Goal: Task Accomplishment & Management: Complete application form

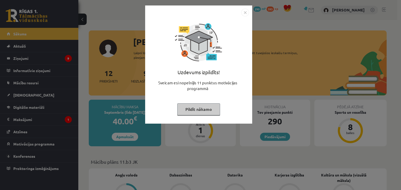
click at [213, 110] on button "Pildīt nākamo" at bounding box center [198, 110] width 43 height 12
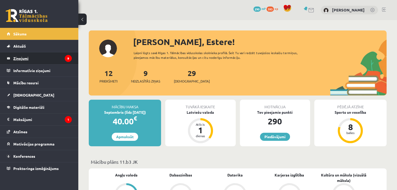
click at [43, 58] on legend "Ziņojumi 9" at bounding box center [42, 58] width 58 height 12
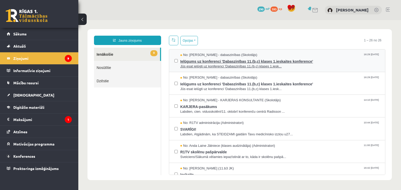
click at [314, 65] on span "Jūs esat ielūgti uz konferenci 'Dabaszinības 11.(b,c) klases 1.iesk..." at bounding box center [280, 66] width 200 height 5
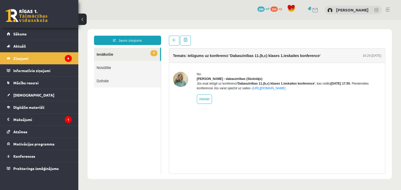
click at [135, 50] on link "8 Ienākošie" at bounding box center [127, 54] width 66 height 13
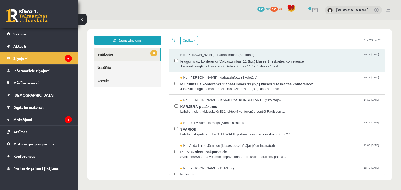
click at [106, 56] on link "8 Ienākošie" at bounding box center [127, 54] width 66 height 13
drag, startPoint x: 379, startPoint y: 54, endPoint x: 379, endPoint y: 80, distance: 25.8
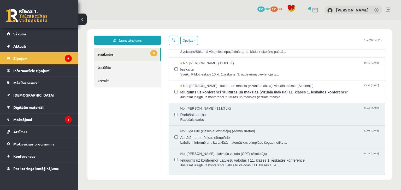
scroll to position [106, 0]
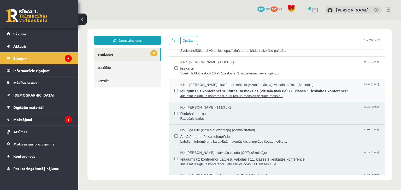
click at [289, 86] on span "No: Ilze Kolka - kultūra un māksla (vizuālā māksla), vizuālā māksla (Skolotājs)" at bounding box center [246, 85] width 133 height 5
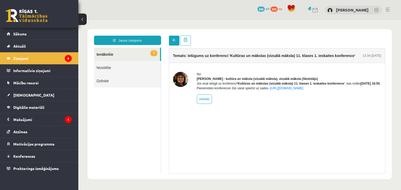
scroll to position [0, 0]
click at [173, 42] on span at bounding box center [174, 40] width 4 height 4
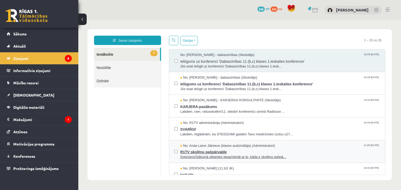
click at [225, 151] on span "R1TV skolēnu pašpārvalde" at bounding box center [280, 151] width 200 height 7
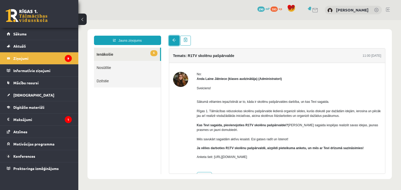
click at [175, 40] on span at bounding box center [174, 40] width 4 height 4
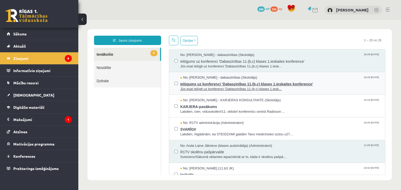
click at [208, 84] on span "Ielūgums uz konferenci 'Dabaszinības 11.(b,c) klases 1.ieskaites konference'" at bounding box center [280, 83] width 200 height 7
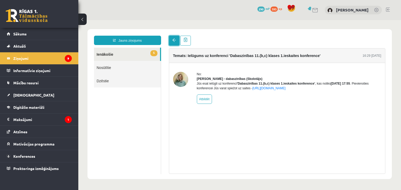
click at [176, 41] on link at bounding box center [174, 41] width 10 height 10
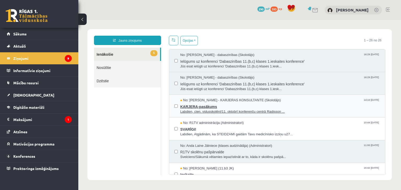
click at [193, 112] on span "Labdien, cien. vidusskolēni!11. oktobrī konferenču centrā Radisson ..." at bounding box center [280, 112] width 200 height 5
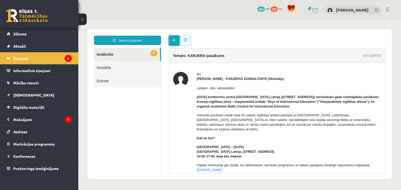
click at [172, 38] on link at bounding box center [174, 41] width 10 height 10
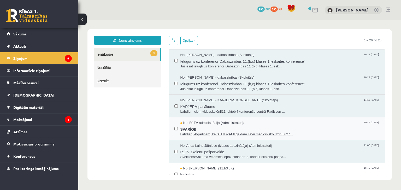
click at [223, 128] on span "SVARĪGI!" at bounding box center [280, 129] width 200 height 7
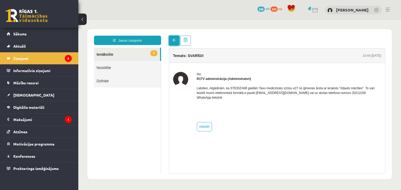
click at [173, 42] on link at bounding box center [174, 41] width 10 height 10
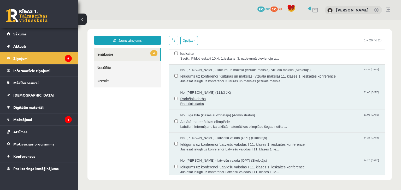
click at [372, 92] on span "21:40 05/10/2025" at bounding box center [370, 93] width 17 height 4
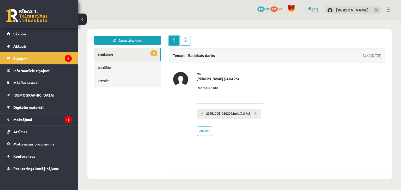
click at [176, 38] on link at bounding box center [174, 41] width 10 height 10
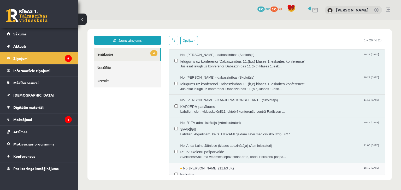
click at [190, 171] on span "Ieskaite" at bounding box center [280, 174] width 200 height 7
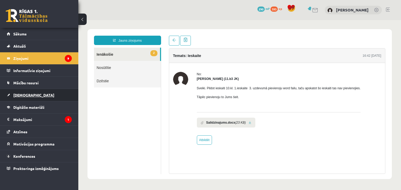
click at [46, 98] on link "[DEMOGRAPHIC_DATA]" at bounding box center [39, 95] width 65 height 12
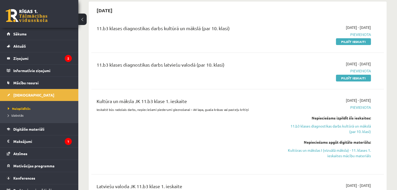
scroll to position [96, 0]
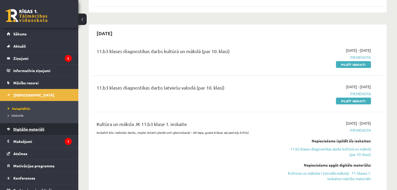
click at [21, 132] on link "Digitālie materiāli" at bounding box center [39, 129] width 65 height 12
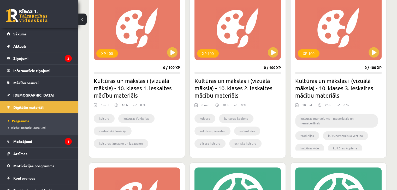
scroll to position [657, 0]
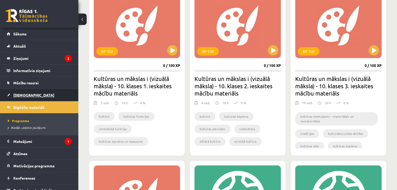
click at [18, 96] on span "[DEMOGRAPHIC_DATA]" at bounding box center [33, 95] width 41 height 5
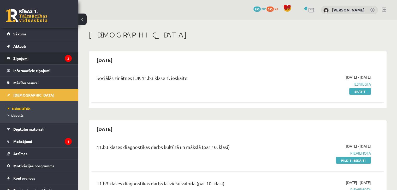
click at [40, 61] on legend "Ziņojumi 2" at bounding box center [42, 58] width 58 height 12
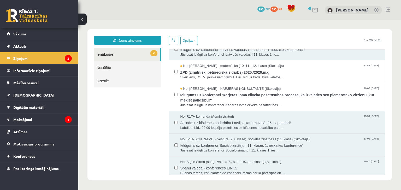
scroll to position [243, 0]
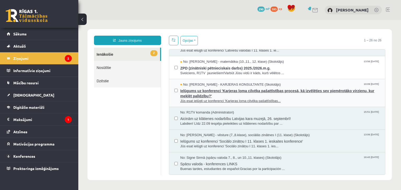
click at [278, 93] on span "Ielūgums uz konferenci 'Karjeras loma cilvēka pašattīstības procesā, kā izvēlēt…" at bounding box center [280, 93] width 200 height 12
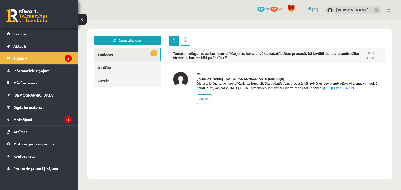
scroll to position [0, 0]
click at [176, 41] on link at bounding box center [174, 41] width 10 height 10
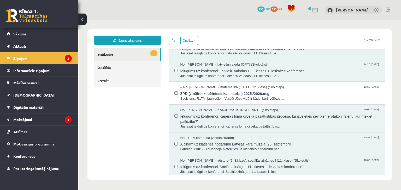
scroll to position [219, 0]
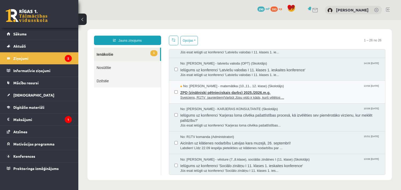
click at [323, 96] on span "Sveiciens, R1TV jauniešiem!Varbūt Jūsu vidū ir kāds, kurš vēlētos ..." at bounding box center [280, 97] width 200 height 5
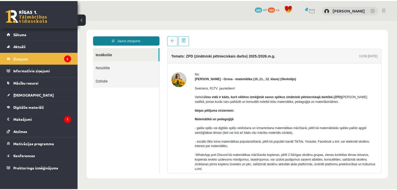
scroll to position [0, 0]
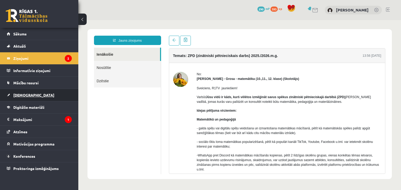
click at [20, 98] on link "[DEMOGRAPHIC_DATA]" at bounding box center [39, 95] width 65 height 12
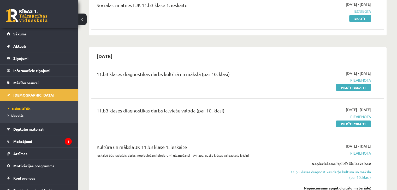
scroll to position [79, 0]
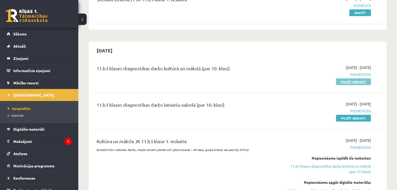
click at [346, 82] on link "Pildīt ieskaiti" at bounding box center [353, 82] width 35 height 7
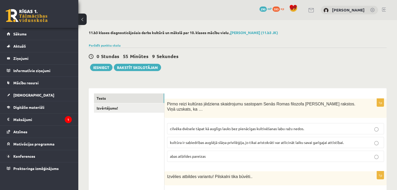
scroll to position [34, 0]
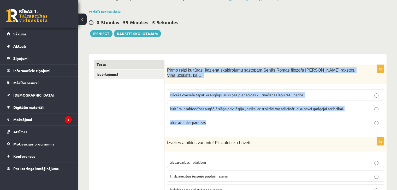
drag, startPoint x: 166, startPoint y: 69, endPoint x: 220, endPoint y: 116, distance: 71.5
click at [220, 116] on div "1p Pirmo reizi kultūras jēdziena skaidrojumu sastopam Senās Romas filozofa Cice…" at bounding box center [275, 99] width 222 height 68
copy div "Pirmo reizi kultūras jēdziena skaidrojumu sastopam Senās Romas filozofa Ciceron…"
click at [189, 92] on p "cilvēka dvēsele tāpat kā auglīgs lauks bez pienācīgas kultivēšanas labu ražu ne…" at bounding box center [275, 94] width 211 height 5
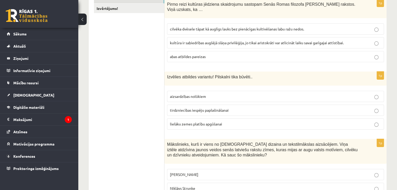
scroll to position [121, 0]
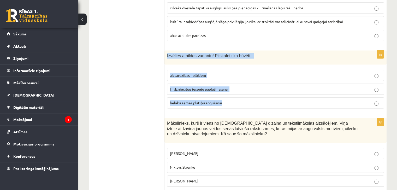
drag, startPoint x: 167, startPoint y: 48, endPoint x: 235, endPoint y: 97, distance: 83.8
click at [235, 97] on div "1p Izvēlies atbildes variantu! Pilskalni tika būvēti.. aizsardzības nolūkiem ti…" at bounding box center [275, 82] width 222 height 62
copy div "Izvēlies atbildes variantu! Pilskalni tika būvēti.. aizsardzības nolūkiem tirdz…"
click at [207, 73] on p "aizsardzības nolūkiem" at bounding box center [275, 75] width 211 height 5
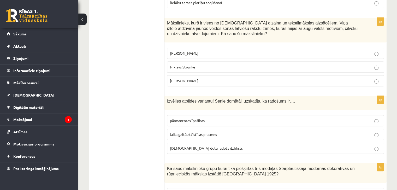
scroll to position [224, 0]
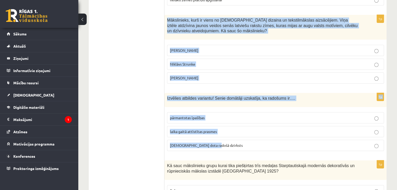
drag, startPoint x: 167, startPoint y: 14, endPoint x: 238, endPoint y: 139, distance: 144.4
copy form "Mākslinieks, kurš ir viens no latviešu dizaina un tekstilmākslas aizsācējiem. V…"
click at [196, 48] on p "Ansis Cīrulis" at bounding box center [275, 50] width 211 height 5
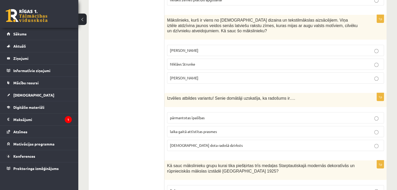
click at [210, 143] on span "dieva dota radošā dzirksts" at bounding box center [206, 145] width 73 height 5
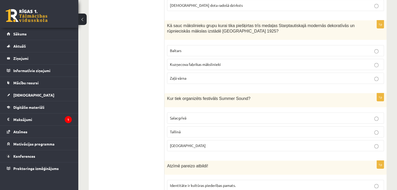
scroll to position [360, 0]
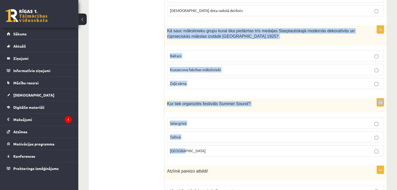
drag, startPoint x: 167, startPoint y: 23, endPoint x: 220, endPoint y: 143, distance: 131.1
click at [187, 148] on p "Liepājā" at bounding box center [275, 150] width 211 height 5
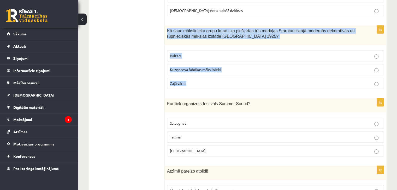
drag, startPoint x: 165, startPoint y: 23, endPoint x: 193, endPoint y: 73, distance: 57.3
click at [193, 73] on div "1p Kā sauc mākslinieku grupu kurai tika piešķirtas trīs medaļas Starptautiskajā…" at bounding box center [275, 60] width 222 height 68
copy div "Kā sauc mākslinieku grupu kurai tika piešķirtas trīs medaļas Starptautiskajā mo…"
click at [189, 48] on fieldset "Baltars Kuzņecova fabrikas mākslinieki Zaļā vārna" at bounding box center [275, 69] width 217 height 43
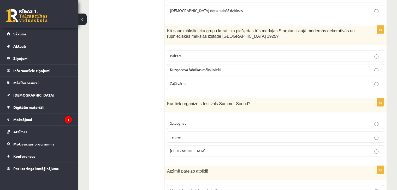
click at [196, 55] on fieldset "Baltars Kuzņecova fabrikas mākslinieki Zaļā vārna" at bounding box center [275, 69] width 217 height 43
click at [192, 48] on fieldset "Baltars Kuzņecova fabrikas mākslinieki Zaļā vārna" at bounding box center [275, 69] width 217 height 43
click at [292, 53] on p "Baltars" at bounding box center [275, 55] width 211 height 5
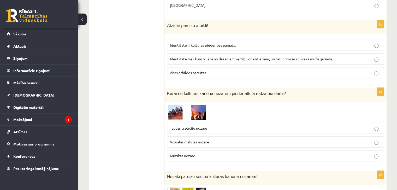
scroll to position [508, 0]
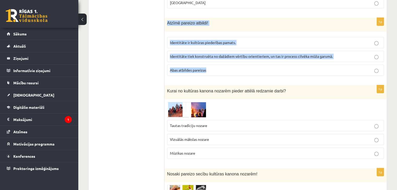
drag, startPoint x: 166, startPoint y: 16, endPoint x: 215, endPoint y: 61, distance: 66.1
click at [215, 61] on div "1p Atzīmē pareizo atbildi! Identitāte ir kultūras piederības pamats. Identitāte…" at bounding box center [275, 49] width 222 height 62
copy div "Atzīmē pareizo atbildi! Identitāte ir kultūras piederības pamats. Identitāte ti…"
click at [203, 65] on label "Abas atbildes pareizas" at bounding box center [275, 70] width 217 height 11
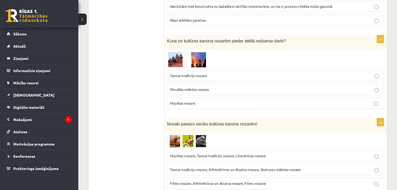
scroll to position [550, 0]
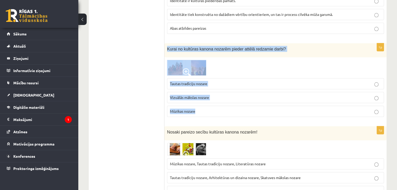
drag, startPoint x: 165, startPoint y: 41, endPoint x: 213, endPoint y: 103, distance: 77.7
click at [213, 103] on div "1p Kurai no kultūras kanona nozarēm pieder attēlā redzamie darbi? Tautas tradīc…" at bounding box center [275, 82] width 222 height 78
copy div "Kurai no kultūras kanona nozarēm pieder attēlā redzamie darbi? Tautas tradīciju…"
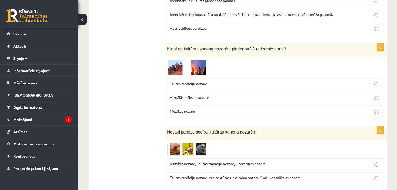
click at [174, 62] on img at bounding box center [186, 67] width 39 height 15
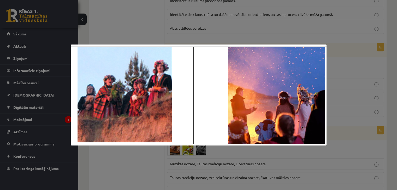
click at [123, 88] on img at bounding box center [199, 95] width 256 height 101
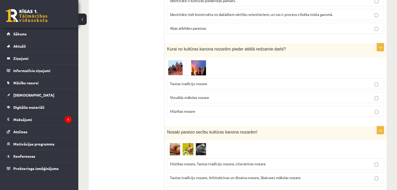
click at [174, 81] on span "Tautas tradīciju nozare" at bounding box center [188, 83] width 37 height 5
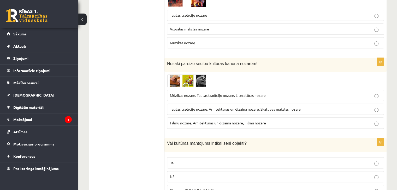
scroll to position [635, 0]
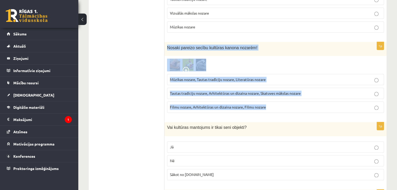
drag, startPoint x: 166, startPoint y: 37, endPoint x: 270, endPoint y: 102, distance: 122.4
click at [270, 102] on div "1p Nosaki pareizo secību kultūras kanona nozarēm! Mūzikas nozare, Tautas tradīc…" at bounding box center [275, 79] width 222 height 75
copy div "Nosaki pareizo secību kultūras kanona nozarēm! Mūzikas nozare, Tautas tradīciju…"
click at [238, 77] on span "Mūzikas nozare, Tautas tradīciju nozare, Literatūras nozare" at bounding box center [218, 79] width 96 height 5
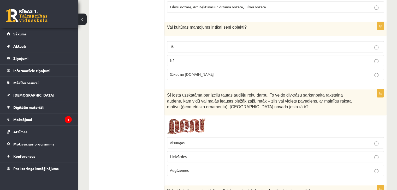
scroll to position [738, 0]
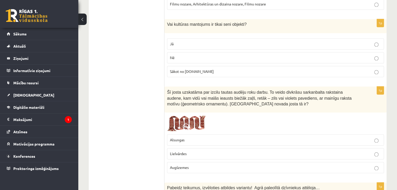
click at [198, 69] on p "Sākot no 10.gs" at bounding box center [275, 71] width 211 height 5
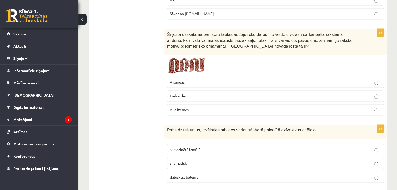
scroll to position [801, 0]
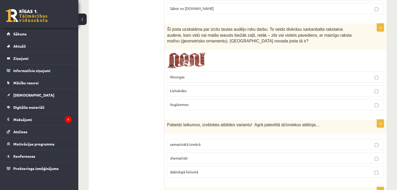
click at [362, 85] on label "Lielvārdes" at bounding box center [275, 90] width 217 height 11
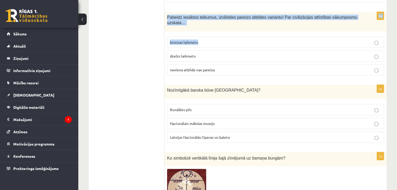
scroll to position [1540, 0]
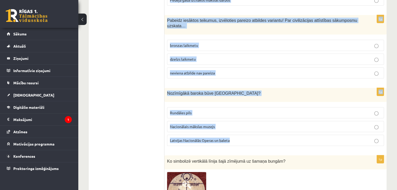
drag, startPoint x: 165, startPoint y: 7, endPoint x: 294, endPoint y: 115, distance: 168.5
copy form "Pabeidz teikumus, izvēloties atbildes variantu! Agrā paleolītā dzīvniekus attēl…"
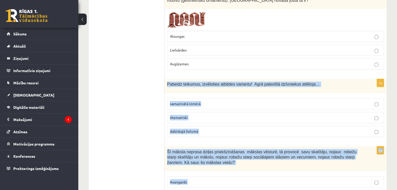
scroll to position [844, 0]
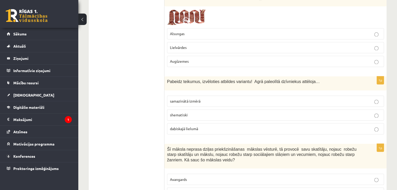
click at [219, 126] on p "dabiskajā lielumā" at bounding box center [275, 128] width 211 height 5
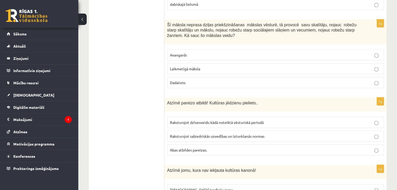
scroll to position [974, 0]
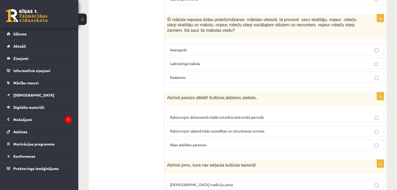
click at [193, 61] on span "Laikmetīgā māksla" at bounding box center [185, 63] width 30 height 5
click at [216, 142] on p "Abas atbildes pareizas." at bounding box center [275, 144] width 211 height 5
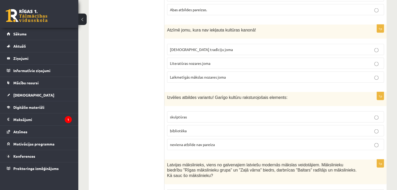
scroll to position [1117, 0]
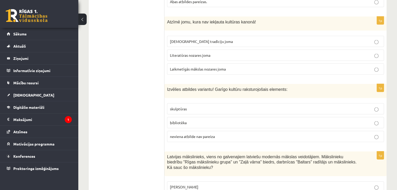
click at [211, 67] on span "Laikmetīgās mākslas nozares joma" at bounding box center [198, 69] width 56 height 5
click at [217, 120] on p "bibliotēka" at bounding box center [275, 122] width 211 height 5
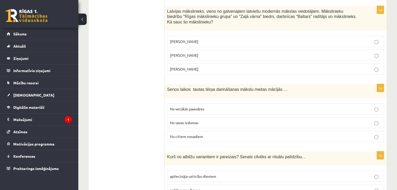
scroll to position [1266, 0]
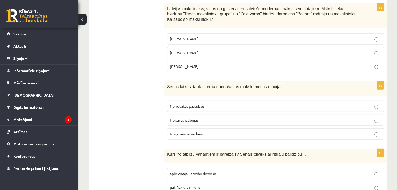
click at [181, 50] on span "Romāns Suta" at bounding box center [184, 52] width 28 height 5
click at [196, 104] on span "No vecākās paaudzes" at bounding box center [187, 106] width 34 height 5
click at [231, 171] on p "apliecināja uzticību dieviem" at bounding box center [275, 173] width 211 height 5
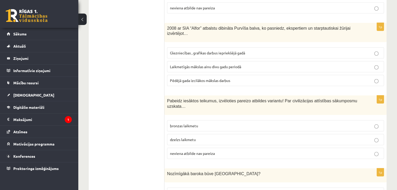
scroll to position [1462, 0]
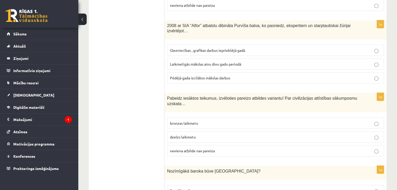
click at [204, 62] on span "Laikmetīgās mākslas ainu divu gadu periodā" at bounding box center [205, 64] width 71 height 5
click at [196, 146] on label "neviena atbilde nav pareiza" at bounding box center [275, 151] width 217 height 11
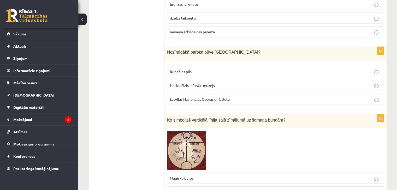
scroll to position [1584, 0]
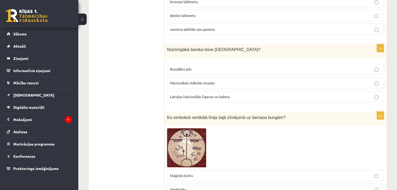
click at [194, 67] on p "Rundāles pils" at bounding box center [275, 69] width 211 height 5
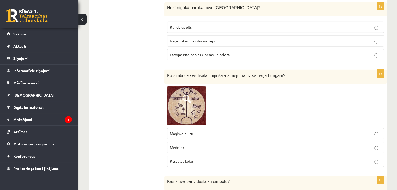
scroll to position [1629, 0]
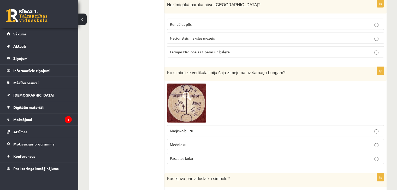
click at [207, 156] on p "Pasaules koku" at bounding box center [275, 158] width 211 height 5
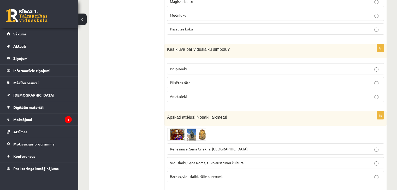
scroll to position [1761, 0]
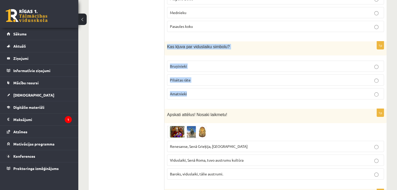
drag, startPoint x: 167, startPoint y: 17, endPoint x: 195, endPoint y: 65, distance: 56.0
click at [195, 65] on div "1p Kas kļuva par viduslaiku simbolu? Bruņinieki Pilsētas rāte Amatnieki" at bounding box center [275, 72] width 222 height 62
copy div "Kas kļuva par viduslaiku simbolu? Bruņinieki Pilsētas rāte Amatnieki"
click at [205, 61] on label "Bruņinieki" at bounding box center [275, 66] width 217 height 11
click at [222, 144] on p "Renesanse, Senā Grieķija, Ēģipte" at bounding box center [275, 146] width 211 height 5
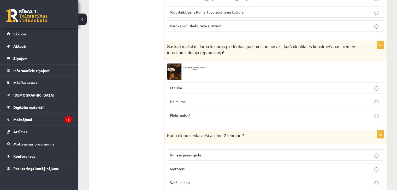
scroll to position [1915, 0]
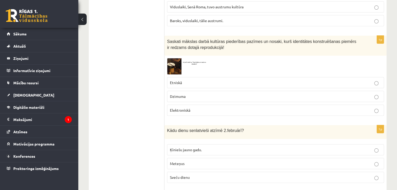
click at [214, 77] on label "Etniskā" at bounding box center [275, 82] width 217 height 11
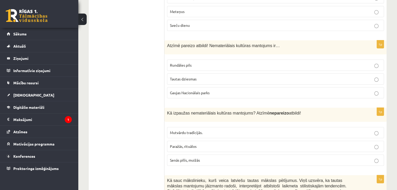
scroll to position [2115, 0]
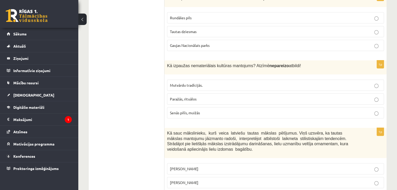
drag, startPoint x: 167, startPoint y: 11, endPoint x: 223, endPoint y: 180, distance: 177.5
copy form "Kādu dienu senlatvieši atzīmē 2.februārī? Ķīniešu jauno gadu. Meteņus Sveču die…"
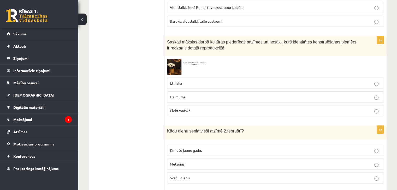
scroll to position [1906, 0]
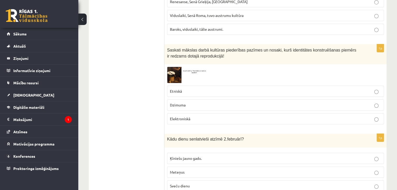
click at [186, 184] on span "Sveču dienu" at bounding box center [180, 186] width 20 height 5
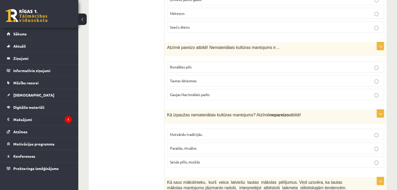
scroll to position [2068, 0]
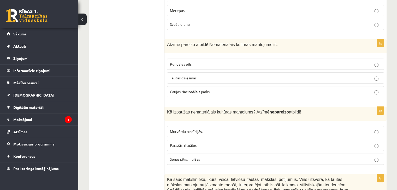
click at [193, 75] on p "Tautas dziesmas" at bounding box center [275, 77] width 211 height 5
click at [200, 157] on p "Senās pilīs, muižās" at bounding box center [275, 159] width 211 height 5
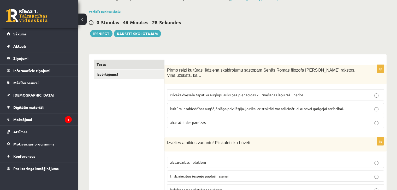
scroll to position [0, 0]
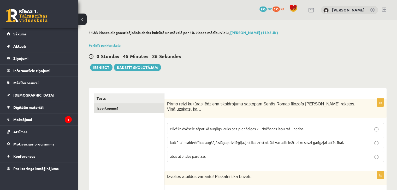
click at [113, 110] on link "Izvērtējums!" at bounding box center [129, 109] width 70 height 10
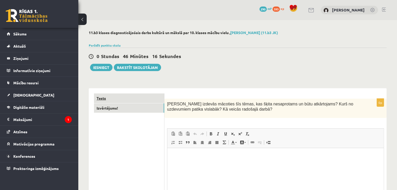
click at [108, 97] on link "Tests" at bounding box center [129, 99] width 70 height 10
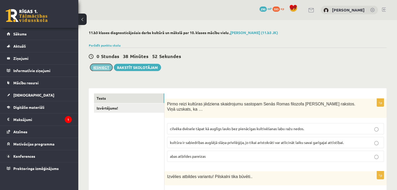
click at [99, 69] on button "Iesniegt" at bounding box center [101, 67] width 22 height 7
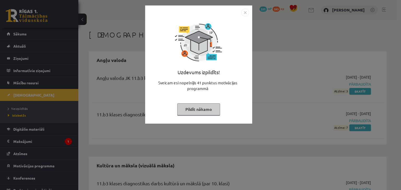
click at [195, 111] on button "Pildīt nākamo" at bounding box center [198, 110] width 43 height 12
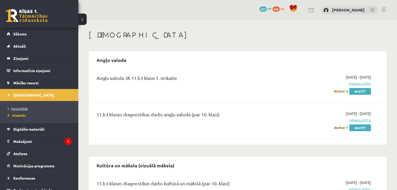
click at [16, 109] on span "Neizpildītās" at bounding box center [18, 109] width 20 height 4
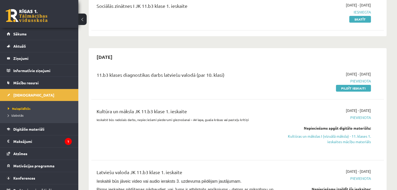
scroll to position [83, 0]
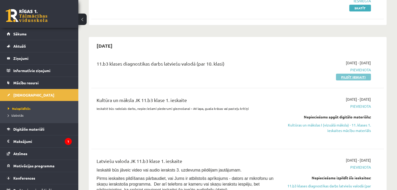
click at [354, 74] on link "Pildīt ieskaiti" at bounding box center [353, 77] width 35 height 7
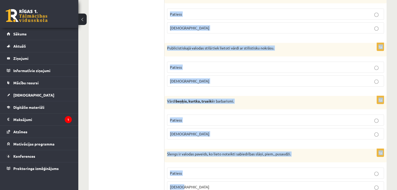
scroll to position [1536, 0]
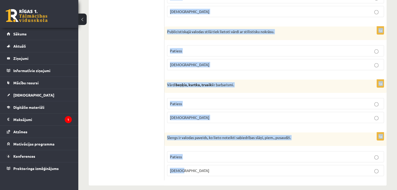
drag, startPoint x: 166, startPoint y: 73, endPoint x: 251, endPoint y: 179, distance: 136.3
copy form "Saziņa kļūst iespējama tikai tad, kas partneri lieto dažādus kodus(resp.,norunā…"
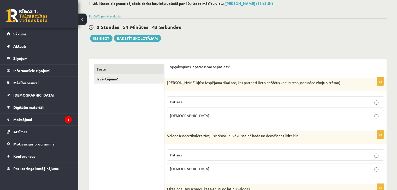
scroll to position [15, 0]
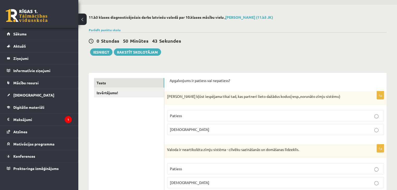
click at [301, 128] on p "Aplams" at bounding box center [275, 129] width 211 height 5
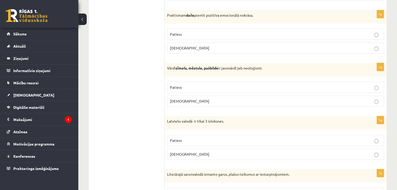
scroll to position [313, 0]
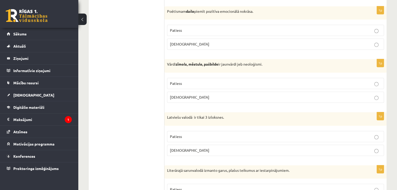
click at [369, 29] on p "Patiess" at bounding box center [275, 30] width 211 height 5
click at [357, 82] on p "Patiess" at bounding box center [275, 83] width 211 height 5
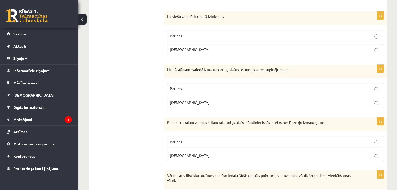
scroll to position [424, 0]
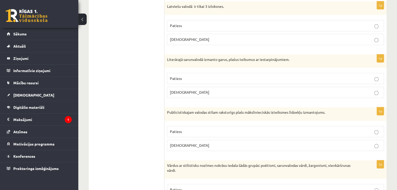
click at [373, 37] on p "Aplams" at bounding box center [275, 39] width 211 height 5
click at [358, 76] on p "Patiess" at bounding box center [275, 78] width 211 height 5
click at [357, 140] on label "Aplams" at bounding box center [275, 145] width 217 height 11
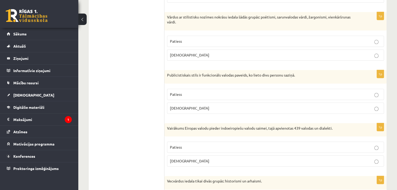
scroll to position [571, 0]
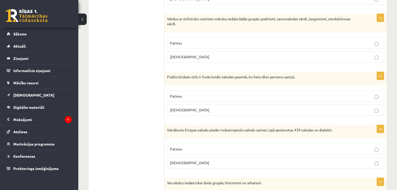
click at [379, 38] on label "Patiess" at bounding box center [275, 43] width 217 height 11
click at [321, 107] on p "Aplams" at bounding box center [275, 109] width 211 height 5
click at [321, 147] on p "Patiess" at bounding box center [275, 149] width 211 height 5
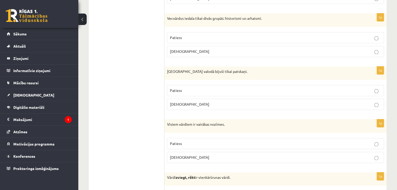
scroll to position [740, 0]
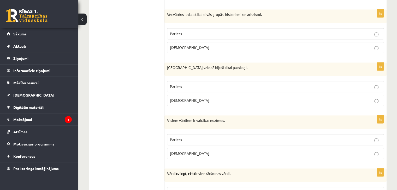
click at [374, 31] on p "Patiess" at bounding box center [275, 33] width 211 height 5
click at [322, 98] on p "Aplams" at bounding box center [275, 100] width 211 height 5
click at [294, 155] on label "Aplams" at bounding box center [275, 153] width 217 height 11
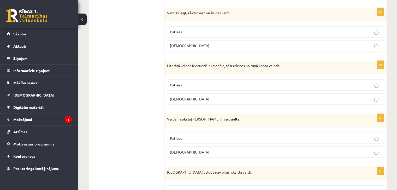
scroll to position [903, 0]
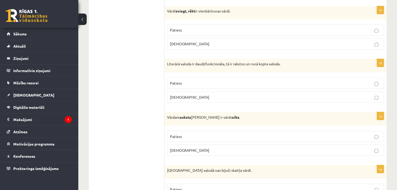
click at [218, 29] on p "Patiess" at bounding box center [275, 29] width 211 height 5
click at [198, 78] on label "Patiess" at bounding box center [275, 83] width 217 height 11
click at [183, 134] on p "Patiess" at bounding box center [275, 136] width 211 height 5
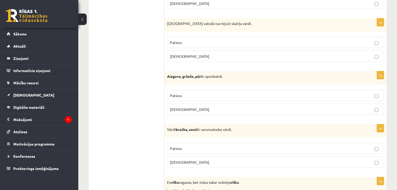
scroll to position [1056, 0]
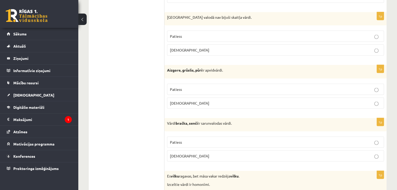
click at [235, 47] on p "Aplams" at bounding box center [275, 49] width 211 height 5
click at [213, 87] on p "Patiess" at bounding box center [275, 89] width 211 height 5
click at [190, 140] on p "Patiess" at bounding box center [275, 142] width 211 height 5
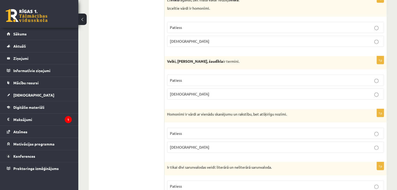
scroll to position [1239, 0]
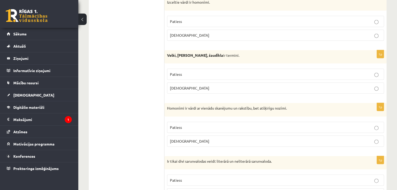
click at [204, 19] on p "Patiess" at bounding box center [275, 21] width 211 height 5
click at [192, 72] on p "Patiess" at bounding box center [275, 74] width 211 height 5
click at [174, 125] on span "Patiess" at bounding box center [176, 127] width 12 height 5
click at [189, 178] on p "Patiess" at bounding box center [275, 180] width 211 height 5
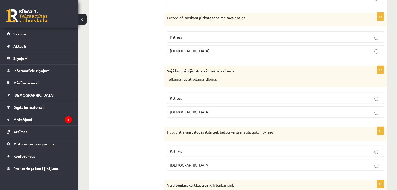
scroll to position [1448, 0]
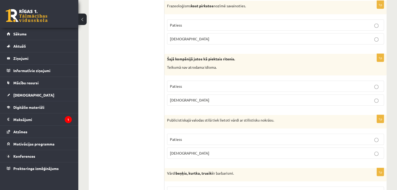
click at [307, 36] on p "Aplams" at bounding box center [275, 38] width 211 height 5
click at [293, 98] on p "Aplams" at bounding box center [275, 100] width 211 height 5
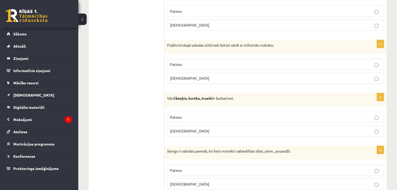
scroll to position [1536, 0]
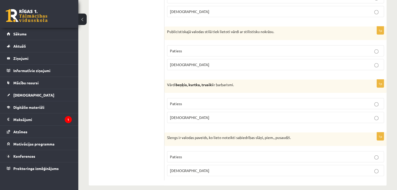
click at [274, 48] on p "Patiess" at bounding box center [275, 50] width 211 height 5
click at [245, 101] on p "Patiess" at bounding box center [275, 103] width 211 height 5
click at [200, 154] on label "Patiess" at bounding box center [275, 157] width 217 height 11
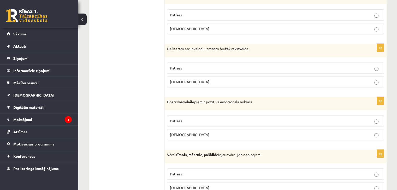
scroll to position [0, 0]
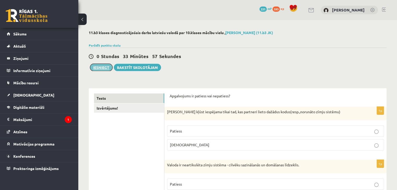
click at [99, 67] on button "Iesniegt" at bounding box center [101, 67] width 22 height 7
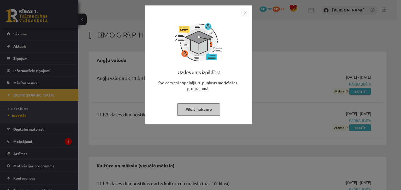
click at [203, 111] on button "Pildīt nākamo" at bounding box center [198, 110] width 43 height 12
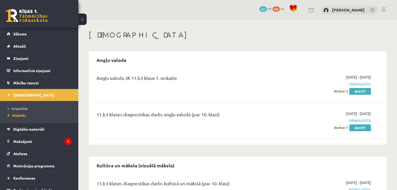
click at [20, 106] on li "Neizpildītās" at bounding box center [40, 108] width 65 height 7
click at [16, 109] on span "Neizpildītās" at bounding box center [19, 109] width 23 height 4
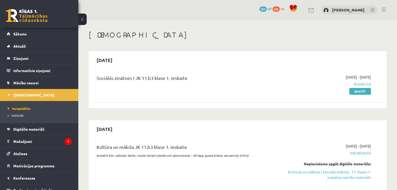
scroll to position [117, 0]
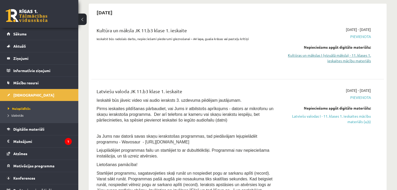
click at [348, 59] on link "Kultūras un mākslas I (vizuālā māksla) - 11. klases 1. ieskaites mācību materiā…" at bounding box center [328, 58] width 86 height 11
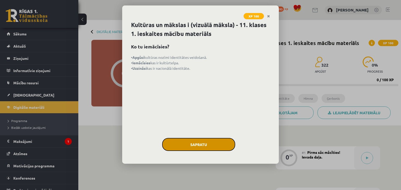
click at [203, 150] on button "Sapratu" at bounding box center [198, 144] width 73 height 13
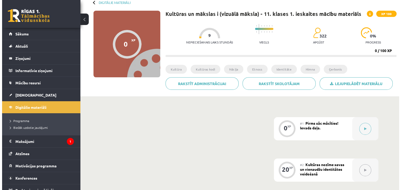
scroll to position [28, 0]
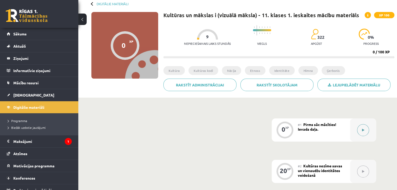
click at [362, 136] on div at bounding box center [363, 130] width 26 height 23
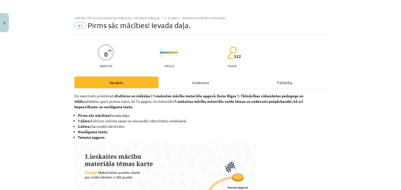
click at [202, 83] on div "Uzdevums" at bounding box center [200, 83] width 84 height 12
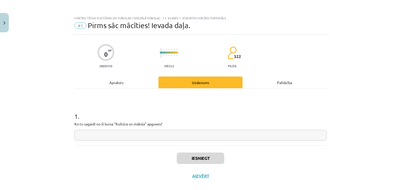
scroll to position [8, 0]
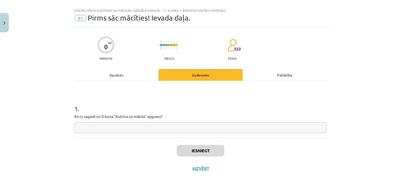
click at [172, 129] on input "text" at bounding box center [200, 128] width 252 height 11
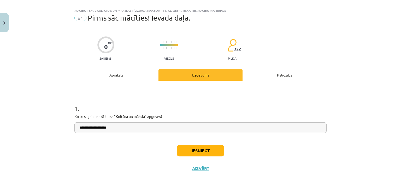
type input "**********"
click at [198, 151] on button "Iesniegt" at bounding box center [200, 150] width 47 height 11
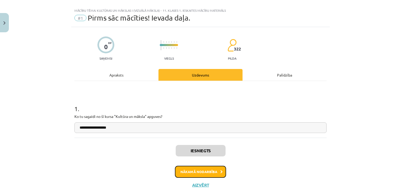
click at [192, 175] on button "Nākamā nodarbība" at bounding box center [200, 172] width 51 height 12
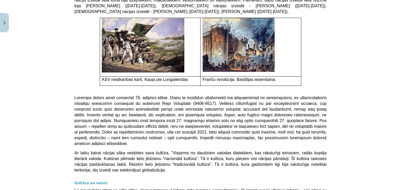
scroll to position [1389, 0]
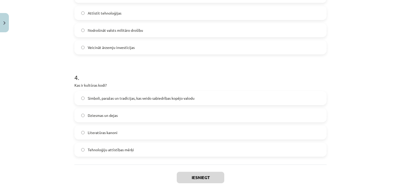
scroll to position [374, 0]
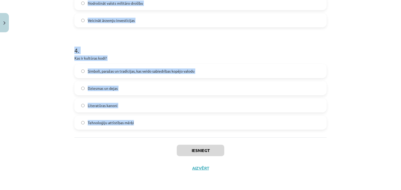
drag, startPoint x: 70, startPoint y: 115, endPoint x: 149, endPoint y: 128, distance: 80.1
copy form "1 . Kas raksturo latviešu valodas lomu [GEOGRAPHIC_DATA]? Tā ir otrā valoda pēc…"
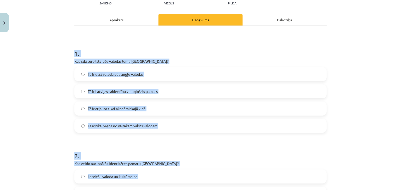
scroll to position [71, 0]
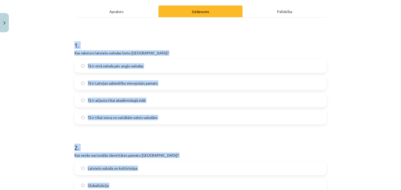
click at [356, 60] on div "Mācību tēma: Kultūras un mākslas i (vizuālā māksla) - 11. klases 1. ieskaites m…" at bounding box center [200, 95] width 401 height 190
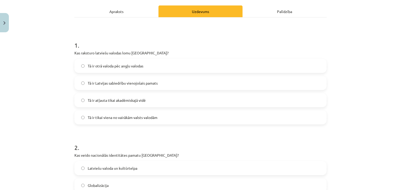
click at [174, 81] on label "Tā ir Latvijas sabiedrību vienojošais pamats" at bounding box center [200, 83] width 251 height 13
click at [210, 164] on label "Latviešu valoda un kultūrtelpa" at bounding box center [200, 168] width 251 height 13
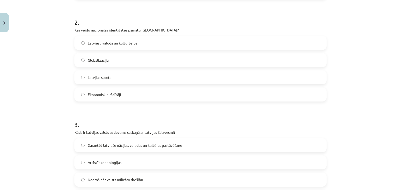
scroll to position [201, 0]
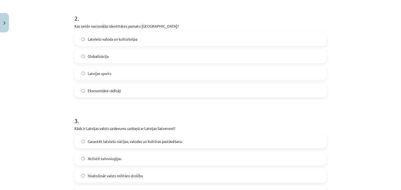
click at [122, 140] on span "Garantēt latviešu nācijas, valodas un kultūras pastāvēšanu" at bounding box center [135, 141] width 94 height 5
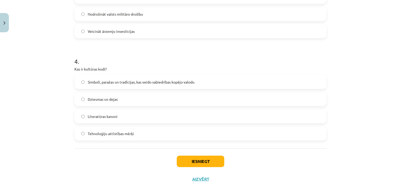
scroll to position [374, 0]
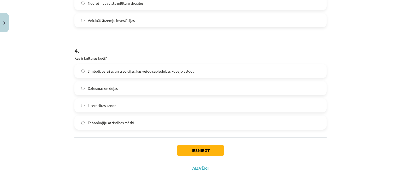
click at [102, 70] on span "Simboli, paražas un tradīcijas, kas veido sabiedrības kopējo valodu" at bounding box center [141, 71] width 107 height 5
click at [192, 150] on button "Iesniegt" at bounding box center [200, 150] width 47 height 11
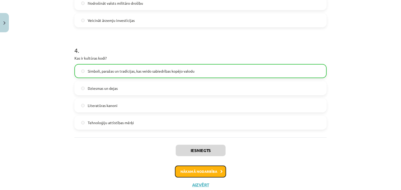
click at [192, 175] on button "Nākamā nodarbība" at bounding box center [200, 172] width 51 height 12
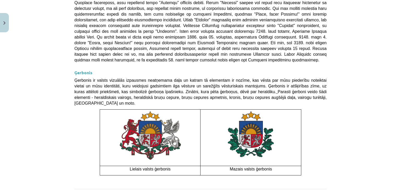
scroll to position [13, 0]
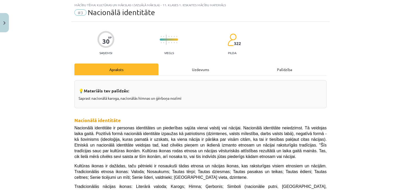
click at [201, 65] on div "Uzdevums" at bounding box center [200, 70] width 84 height 12
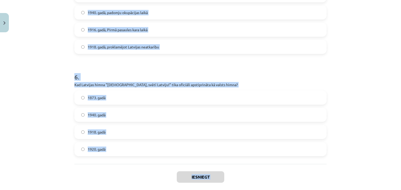
scroll to position [578, 0]
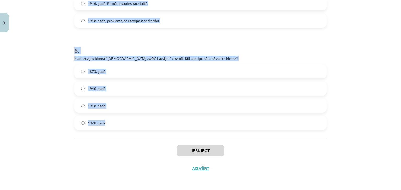
drag, startPoint x: 73, startPoint y: 35, endPoint x: 120, endPoint y: 124, distance: 101.3
copy form "5 . Lor ip dolorsitam consectetur adipisci elitsedd? Eiusmodtemp Incididuntutl …"
click at [379, 130] on div "Mācību tēma: Kultūras un mākslas i (vizuālā māksla) - 11. klases 1. ieskaites m…" at bounding box center [200, 95] width 401 height 190
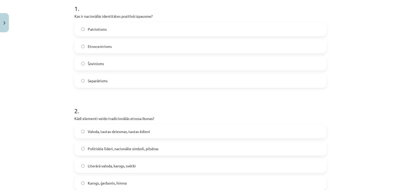
scroll to position [102, 0]
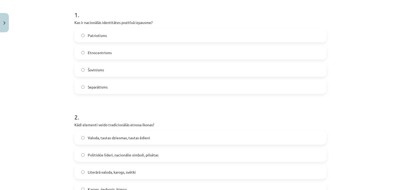
click at [162, 35] on label "Patriotisms" at bounding box center [200, 35] width 251 height 13
click at [107, 183] on label "Karogs, ģerbonis, himna" at bounding box center [200, 189] width 251 height 13
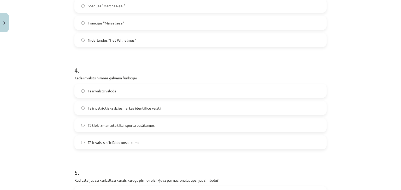
scroll to position [355, 0]
click at [230, 40] on label "Nīderlandes "Het Wilhelmus"" at bounding box center [200, 39] width 251 height 13
click at [144, 111] on label "Tā ir patriotiska dziesma, kas identificē valsti" at bounding box center [200, 107] width 251 height 13
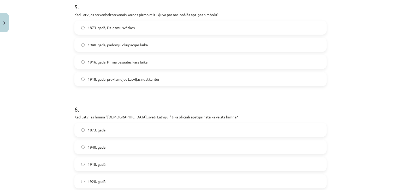
scroll to position [522, 0]
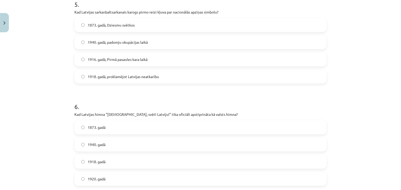
click at [84, 61] on label "1916. gadā, Pirmā pasaules kara laikā" at bounding box center [200, 59] width 251 height 13
click at [101, 180] on span "1920. gadā" at bounding box center [97, 179] width 18 height 5
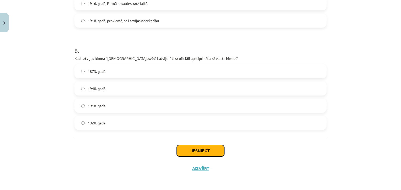
click at [182, 152] on button "Iesniegt" at bounding box center [200, 150] width 47 height 11
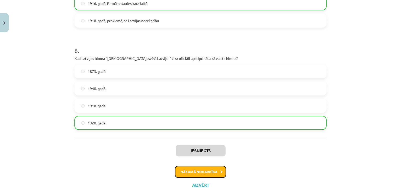
click at [191, 170] on button "Nākamā nodarbība" at bounding box center [200, 172] width 51 height 12
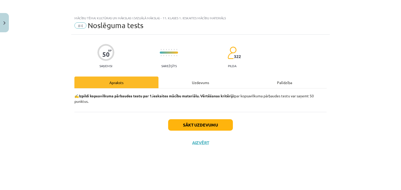
scroll to position [0, 0]
click at [199, 123] on button "Sākt uzdevumu" at bounding box center [200, 124] width 65 height 11
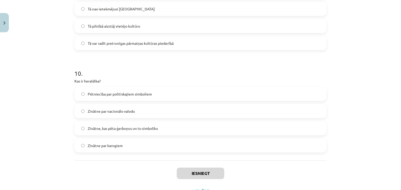
scroll to position [989, 0]
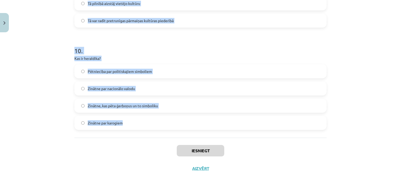
drag, startPoint x: 72, startPoint y: 114, endPoint x: 127, endPoint y: 125, distance: 56.2
copy form "1 . Lor ip dolorsita? Conse adipi elitsed Doeiusmo te incididuntutla Etdolorema…"
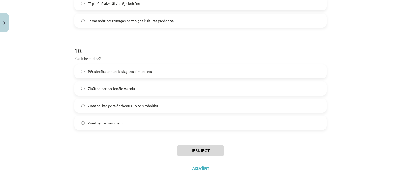
click at [391, 167] on div "Mācību tēma: Kultūras un mākslas i (vizuālā māksla) - 11. klases 1. ieskaites m…" at bounding box center [200, 95] width 401 height 190
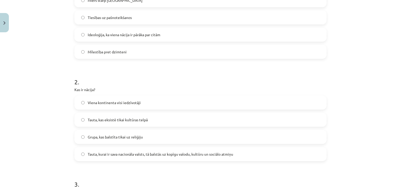
scroll to position [114, 0]
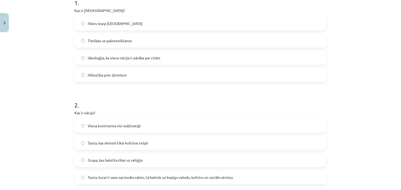
click at [166, 57] on label "Ideoloģija, ka viena nācija ir pārāka par citām" at bounding box center [200, 57] width 251 height 13
click at [120, 178] on span "Tauta, kurai ir sava nacionāla valsts, tā balstās uz kopīgu valodu, kultūru un …" at bounding box center [160, 177] width 145 height 5
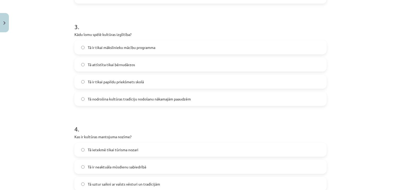
scroll to position [312, 0]
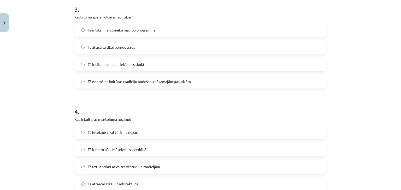
click at [97, 85] on label "Tā nodrošina kultūras tradīciju nodošanu nākamajām paaudzēm" at bounding box center [200, 81] width 251 height 13
click at [99, 171] on label "Tā uztur saikni ar valsts vēsturi un tradīcijām" at bounding box center [200, 166] width 251 height 13
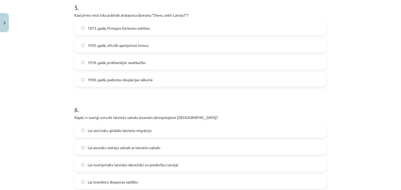
scroll to position [523, 0]
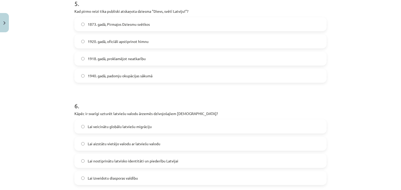
click at [96, 25] on span "1873. gadā, Pirmajos Dziesmu svētkos" at bounding box center [119, 24] width 62 height 5
click at [110, 162] on span "Lai nostiprinātu latvisko identitāti un piederību Latvijai" at bounding box center [133, 161] width 91 height 5
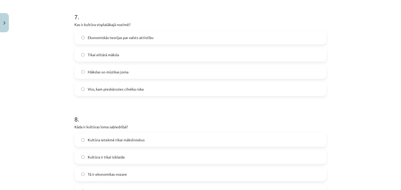
scroll to position [734, 0]
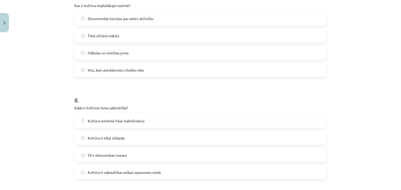
click at [104, 70] on span "Viss, kam pieskārusies cilvēka roka" at bounding box center [116, 70] width 56 height 5
click at [135, 171] on span "Kultūra ir sabiedrības esības izpausmes veids" at bounding box center [124, 172] width 73 height 5
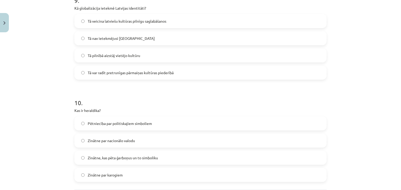
scroll to position [939, 0]
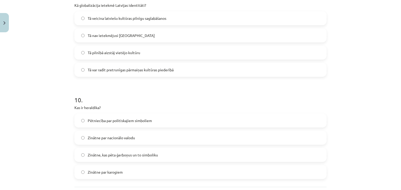
click at [119, 72] on span "Tā var radīt pretrunīgas pārmaiņas kultūras piederībā" at bounding box center [131, 69] width 86 height 5
click at [132, 172] on label "Zinātne par karogiem" at bounding box center [200, 172] width 251 height 13
click at [115, 152] on label "Zinātne, kas pēta ģerboņus un to simboliku" at bounding box center [200, 155] width 251 height 13
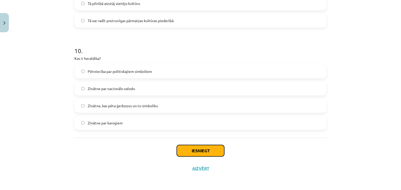
click at [192, 151] on button "Iesniegt" at bounding box center [200, 150] width 47 height 11
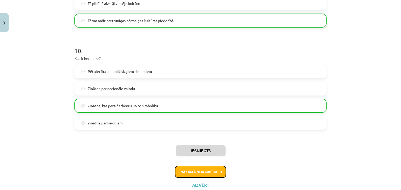
click at [198, 176] on button "Nākamā nodarbība" at bounding box center [200, 172] width 51 height 12
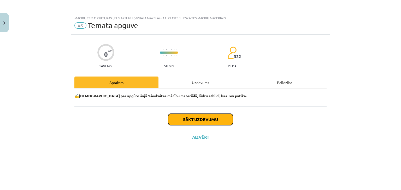
click at [223, 120] on button "Sākt uzdevumu" at bounding box center [200, 119] width 65 height 11
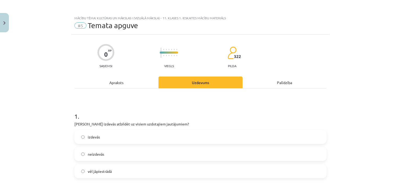
click at [93, 175] on label "vēl jāpiestrādā" at bounding box center [200, 171] width 251 height 13
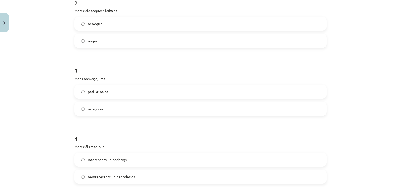
scroll to position [193, 0]
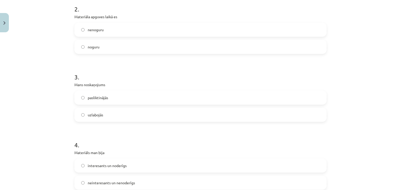
click at [103, 31] on label "nenoguru" at bounding box center [200, 29] width 251 height 13
click at [116, 112] on label "uzlabojās" at bounding box center [200, 115] width 251 height 13
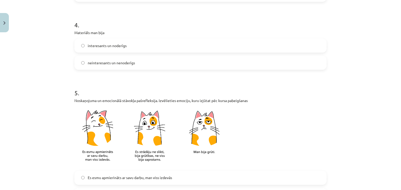
scroll to position [323, 0]
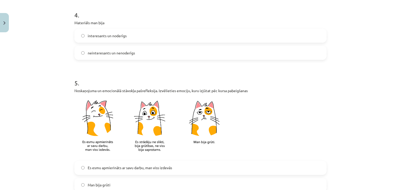
click at [95, 137] on img at bounding box center [152, 127] width 157 height 61
click at [109, 168] on span "Es esmu apmierināts ar savu darbu, man viss izdevās" at bounding box center [130, 167] width 84 height 5
click at [109, 36] on span "interesants un noderīgs" at bounding box center [107, 35] width 39 height 5
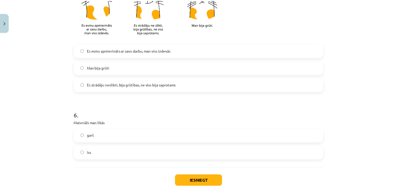
scroll to position [471, 0]
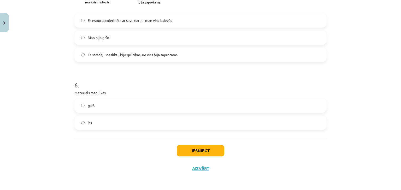
click at [91, 107] on span "garš" at bounding box center [91, 105] width 7 height 5
click at [189, 154] on button "Iesniegt" at bounding box center [200, 150] width 47 height 11
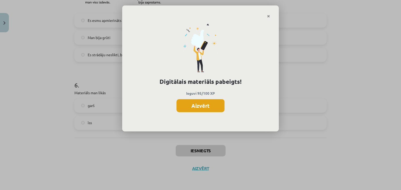
click at [198, 105] on button "Aizvērt" at bounding box center [200, 105] width 48 height 13
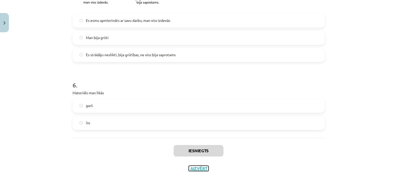
click at [192, 169] on button "Aizvērt" at bounding box center [199, 168] width 20 height 5
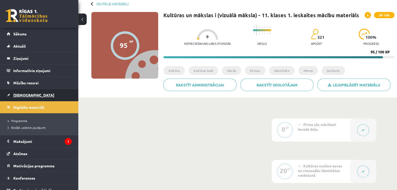
click at [17, 92] on link "[DEMOGRAPHIC_DATA]" at bounding box center [39, 95] width 65 height 12
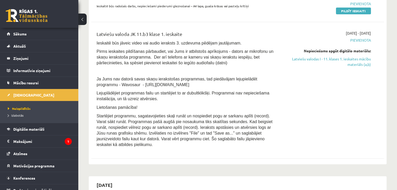
scroll to position [139, 0]
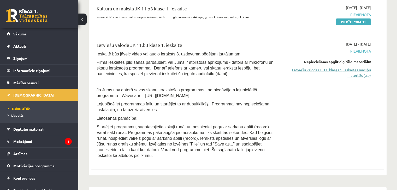
click at [353, 74] on link "Latviešu valodas I - 11. klases 1. ieskaites mācību materiāls (a,b)" at bounding box center [328, 72] width 86 height 11
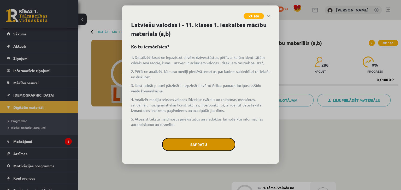
click at [195, 146] on button "Sapratu" at bounding box center [198, 144] width 73 height 13
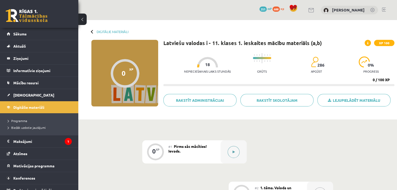
click at [232, 157] on button at bounding box center [234, 152] width 12 height 12
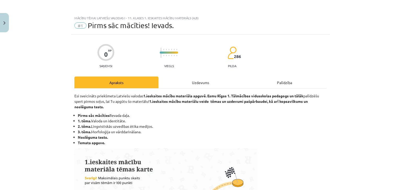
click at [200, 83] on div "Uzdevums" at bounding box center [200, 83] width 84 height 12
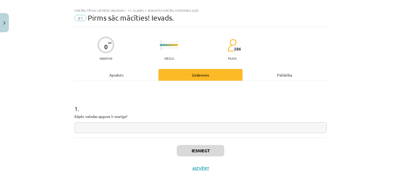
click at [111, 132] on input "text" at bounding box center [200, 128] width 252 height 11
drag, startPoint x: 73, startPoint y: 116, endPoint x: 131, endPoint y: 113, distance: 57.7
click at [131, 114] on p "Kāpēc valodas apguve ir svarīga?" at bounding box center [200, 116] width 252 height 5
copy p "Kāpēc valodas apguve ir svarīga?"
click at [108, 132] on input "text" at bounding box center [200, 128] width 252 height 11
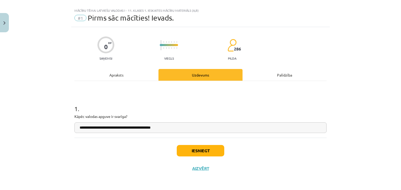
type input "**********"
click at [195, 148] on button "Iesniegt" at bounding box center [200, 150] width 47 height 11
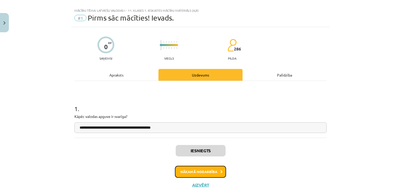
click at [183, 171] on button "Nākamā nodarbība" at bounding box center [200, 172] width 51 height 12
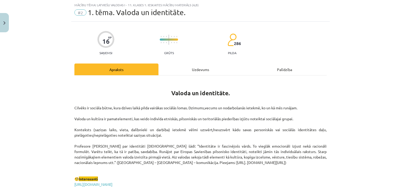
click at [196, 65] on div "Uzdevums" at bounding box center [200, 70] width 84 height 12
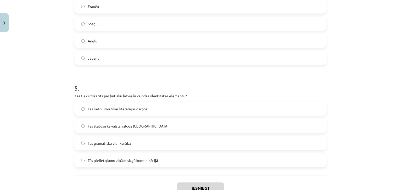
scroll to position [476, 0]
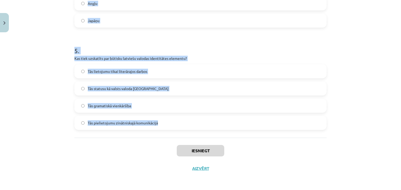
drag, startPoint x: 72, startPoint y: 79, endPoint x: 157, endPoint y: 124, distance: 96.3
copy form "3 . Lo ipsumd sitamet consect adipiscing? El seddoeius tempori utlaboreet. Do m…"
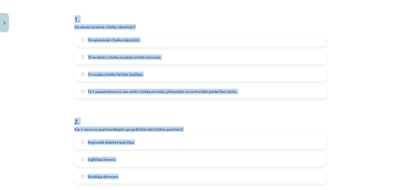
scroll to position [99, 0]
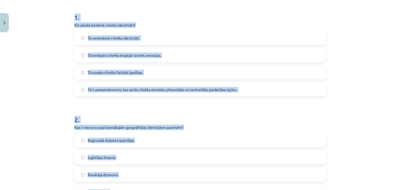
click at [353, 114] on div "Mācību tēma: Latviešu valodas i - 11. klases 1. ieskaites mācību materiāls (a,b…" at bounding box center [200, 95] width 401 height 190
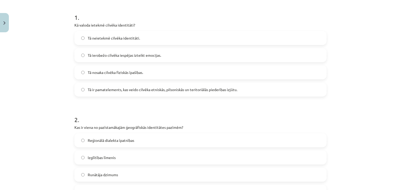
click at [102, 90] on span "Tā ir pamatelements, kas veido cilvēka etniskās, pilsoniskās un teritoriālās pi…" at bounding box center [163, 89] width 150 height 5
click at [93, 147] on label "Reģionālā dialekta īpatnības" at bounding box center [200, 140] width 251 height 13
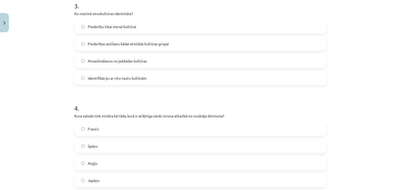
scroll to position [313, 0]
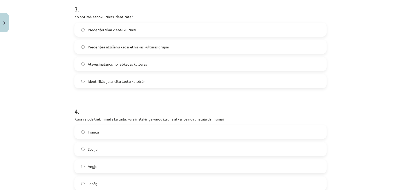
click at [102, 49] on span "Piederības atzīšanu kādai etniskās kultūras grupai" at bounding box center [128, 46] width 81 height 5
click at [103, 185] on label "Japāņu" at bounding box center [200, 183] width 251 height 13
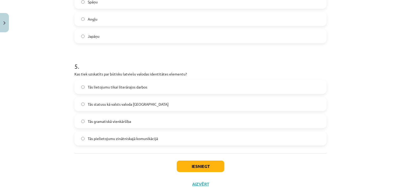
scroll to position [476, 0]
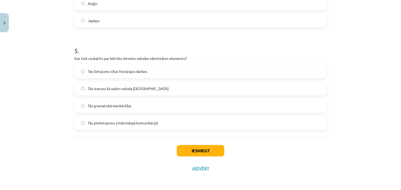
click at [94, 85] on label "Tās statusu kā valsts valoda [GEOGRAPHIC_DATA]" at bounding box center [200, 88] width 251 height 13
click at [195, 150] on button "Iesniegt" at bounding box center [200, 150] width 47 height 11
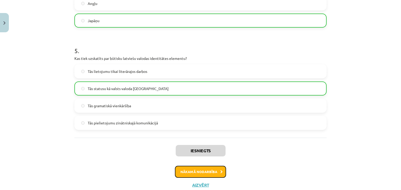
click at [199, 173] on button "Nākamā nodarbība" at bounding box center [200, 172] width 51 height 12
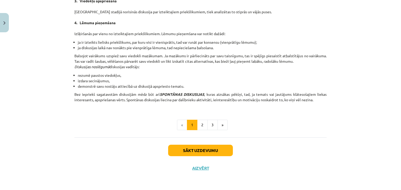
scroll to position [13, 0]
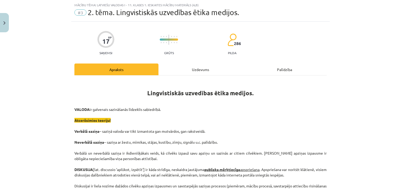
click at [200, 71] on div "Uzdevums" at bounding box center [200, 70] width 84 height 12
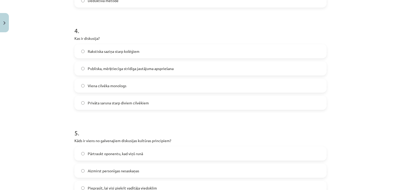
scroll to position [476, 0]
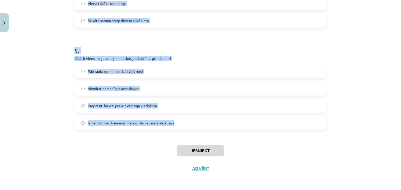
drag, startPoint x: 71, startPoint y: 101, endPoint x: 179, endPoint y: 119, distance: 109.4
copy form "0 . Lore ip dolorsitam consecte adipisci? Elitseddoei tempo incidid utla etdolo…"
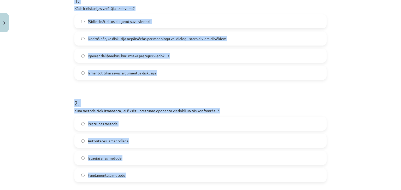
scroll to position [115, 0]
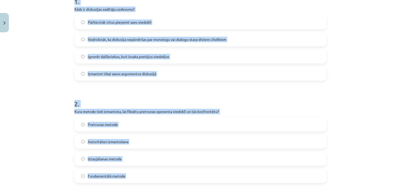
click at [207, 41] on span "Nodrošināt, ka diskusija nepārvēršas par monologu vai dialogu starp diviem cilv…" at bounding box center [157, 39] width 139 height 5
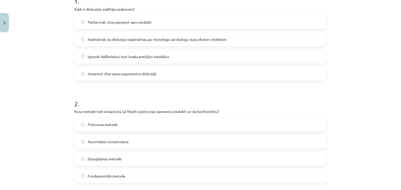
click at [117, 128] on label "Pretrunas metode" at bounding box center [200, 124] width 251 height 13
drag, startPoint x: 117, startPoint y: 128, endPoint x: 106, endPoint y: 106, distance: 25.0
drag, startPoint x: 106, startPoint y: 106, endPoint x: 38, endPoint y: 88, distance: 70.7
click at [38, 88] on div "Mācību tēma: Latviešu valodas i - 11. klases 1. ieskaites mācību materiāls (a,b…" at bounding box center [200, 95] width 401 height 190
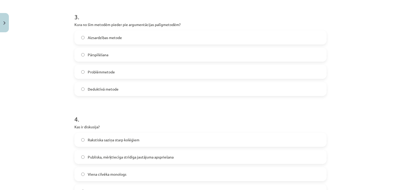
scroll to position [311, 0]
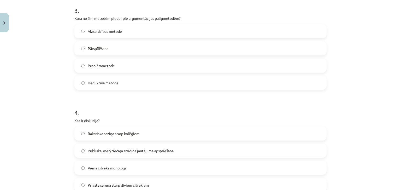
click at [218, 32] on label "Aizsardzības metode" at bounding box center [200, 31] width 251 height 13
click at [191, 149] on label "Publiska, mērķtiecīga strīdīga jautājuma apspriešana" at bounding box center [200, 151] width 251 height 13
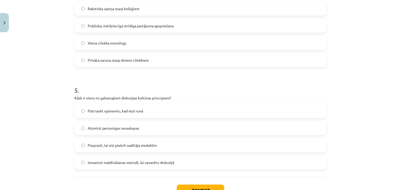
scroll to position [476, 0]
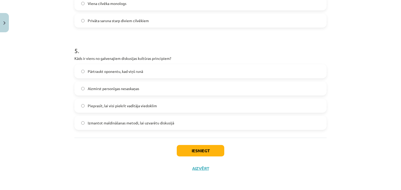
click at [91, 83] on label "Aizmirst personīgas nesaskaņas" at bounding box center [200, 88] width 251 height 13
click at [202, 154] on button "Iesniegt" at bounding box center [200, 150] width 47 height 11
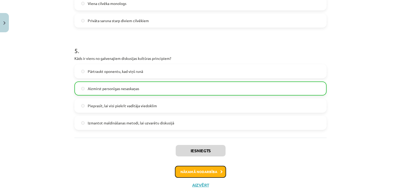
click at [194, 177] on button "Nākamā nodarbība" at bounding box center [200, 172] width 51 height 12
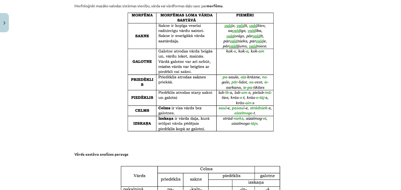
scroll to position [13, 0]
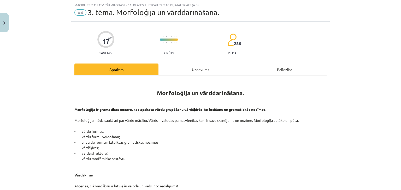
click at [195, 69] on div "Uzdevums" at bounding box center [200, 70] width 84 height 12
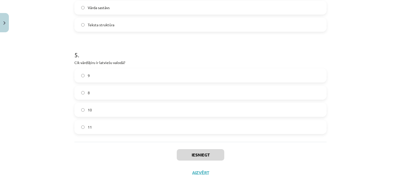
scroll to position [476, 0]
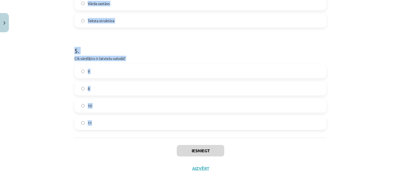
drag, startPoint x: 70, startPoint y: 102, endPoint x: 124, endPoint y: 130, distance: 60.7
copy form "1 . Kas ir vārddarināšanas līdzeklis, kas pievienojas vārda saknei un veido jau…"
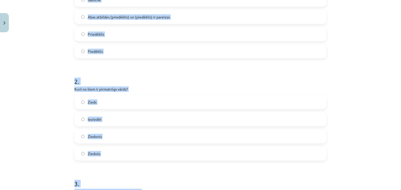
scroll to position [136, 0]
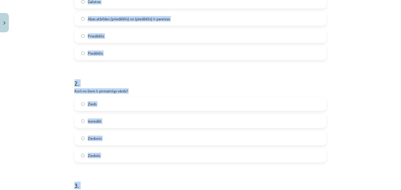
click at [224, 20] on label "Abas atbildes (priedēklis) un (piedēklis) ir pareizas" at bounding box center [200, 18] width 251 height 13
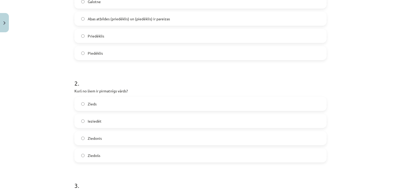
click at [150, 105] on label "Zieds" at bounding box center [200, 104] width 251 height 13
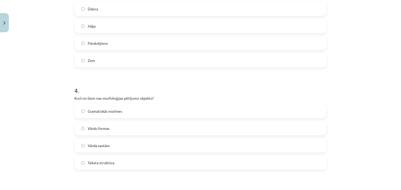
scroll to position [338, 0]
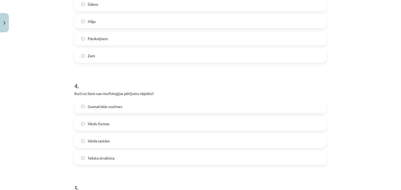
click at [194, 37] on label "Pārskrējiens" at bounding box center [200, 38] width 251 height 13
click at [116, 162] on label "Teksta struktūra" at bounding box center [200, 158] width 251 height 13
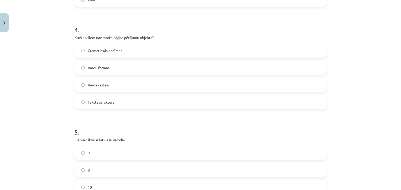
scroll to position [445, 0]
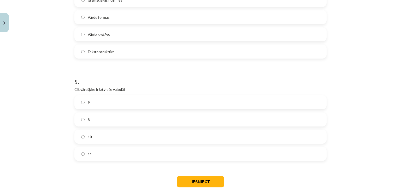
click at [168, 138] on label "10" at bounding box center [200, 136] width 251 height 13
click at [200, 182] on button "Iesniegt" at bounding box center [200, 181] width 47 height 11
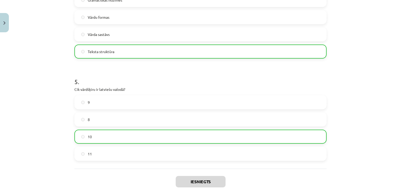
scroll to position [493, 0]
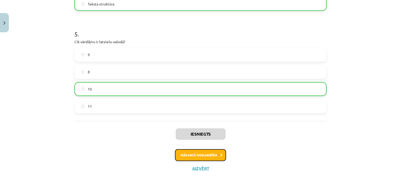
click at [181, 158] on button "Nākamā nodarbība" at bounding box center [200, 156] width 51 height 12
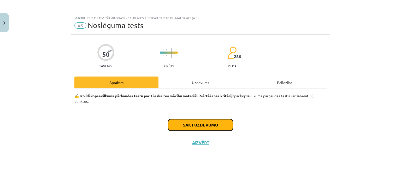
click at [187, 128] on button "Sākt uzdevumu" at bounding box center [200, 124] width 65 height 11
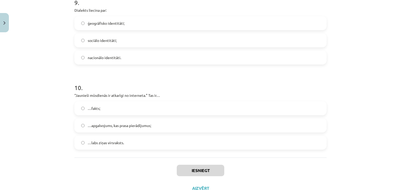
scroll to position [907, 0]
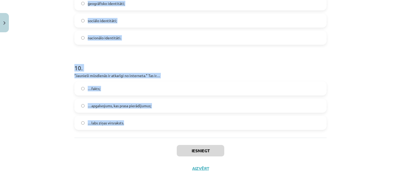
drag, startPoint x: 70, startPoint y: 70, endPoint x: 144, endPoint y: 121, distance: 89.8
copy form "1 . Teksts rakstīts pareizā literārā valodā Viltus Patiesa 2 . Kura ir neiederī…"
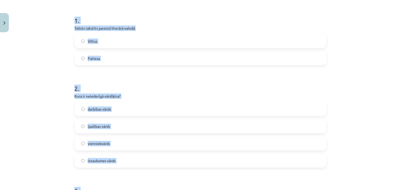
scroll to position [102, 0]
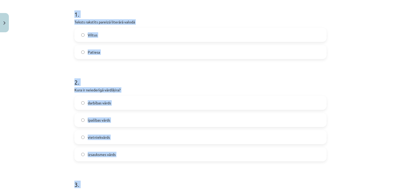
click at [380, 101] on div "Mācību tēma: Latviešu valodas i - 11. klases 1. ieskaites mācību materiāls (a,b…" at bounding box center [200, 95] width 401 height 190
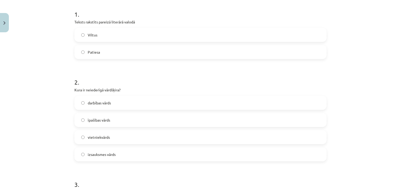
click at [290, 54] on label "Patiesa" at bounding box center [200, 52] width 251 height 13
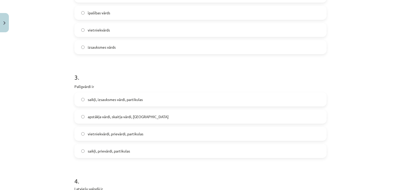
scroll to position [198, 0]
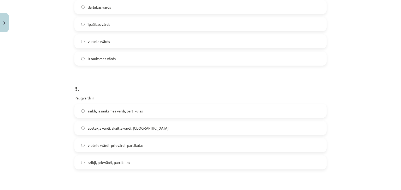
click at [256, 65] on label "izsauksmes vārds" at bounding box center [200, 58] width 251 height 13
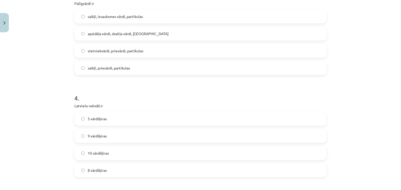
scroll to position [295, 0]
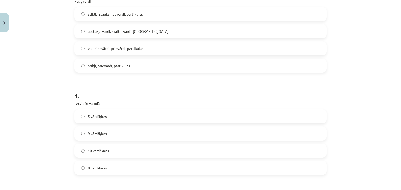
click at [96, 67] on span "saikļi, prievārdi, partikulas" at bounding box center [109, 65] width 42 height 5
click at [93, 149] on span "10 vārdšķiras" at bounding box center [98, 150] width 21 height 5
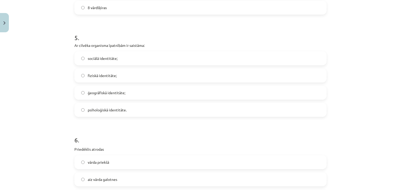
scroll to position [461, 0]
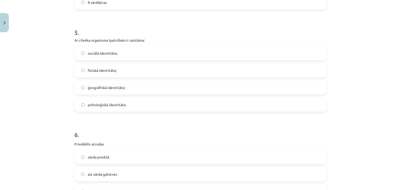
click at [254, 72] on label "fiziskā identitāte;" at bounding box center [200, 70] width 251 height 13
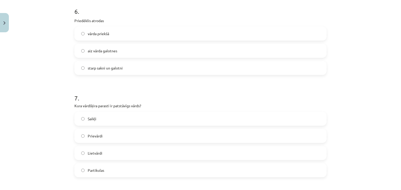
scroll to position [589, 0]
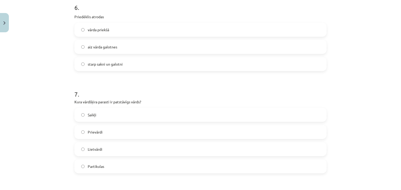
click at [89, 32] on span "vārda priekšā" at bounding box center [98, 29] width 21 height 5
click at [85, 129] on label "Prievārdi" at bounding box center [200, 132] width 251 height 13
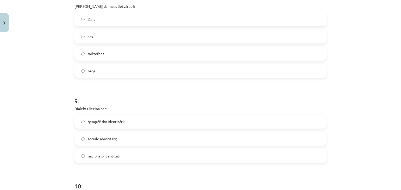
scroll to position [787, 0]
click at [75, 36] on label "acs" at bounding box center [200, 37] width 251 height 13
click at [122, 122] on span "ģeogrāfisko identitāti;" at bounding box center [106, 123] width 37 height 5
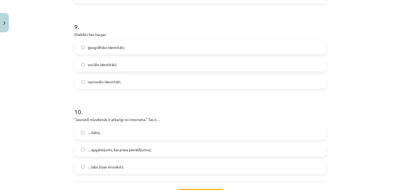
scroll to position [907, 0]
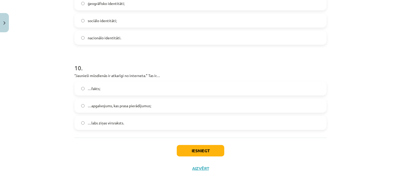
click at [164, 104] on label "…apgalvojums, kas prasa pierādījumus;" at bounding box center [200, 105] width 251 height 13
click at [205, 154] on button "Iesniegt" at bounding box center [200, 150] width 47 height 11
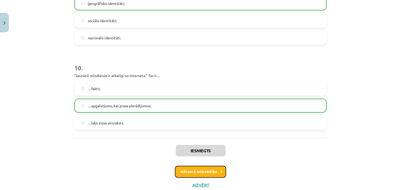
click at [195, 173] on button "Nākamā nodarbība" at bounding box center [200, 172] width 51 height 12
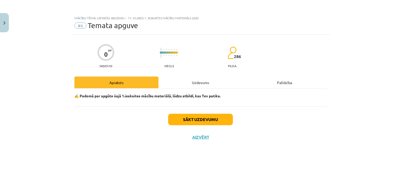
scroll to position [0, 0]
click at [205, 121] on button "Sākt uzdevumu" at bounding box center [200, 119] width 65 height 11
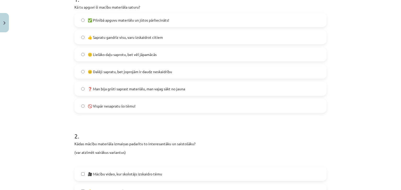
scroll to position [120, 0]
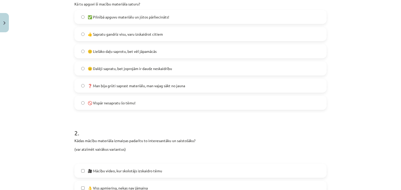
click at [123, 54] on label "🙂 Lielāko daļu saprotu, bet vēl jāpamācās" at bounding box center [200, 51] width 251 height 13
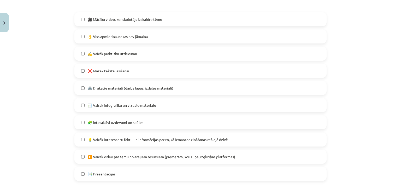
scroll to position [270, 0]
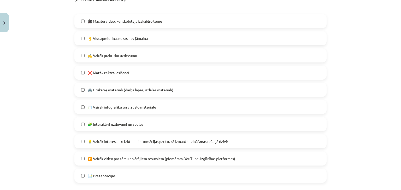
click at [81, 18] on label "🎥 Mācību video, kur skolotājs izskaidro tēmu" at bounding box center [200, 21] width 251 height 13
click at [97, 57] on span "✍️ Vairāk praktisku uzdevumu" at bounding box center [112, 55] width 49 height 5
click at [102, 130] on label "🧩 Interaktīvi uzdevumi un spēles" at bounding box center [200, 124] width 251 height 13
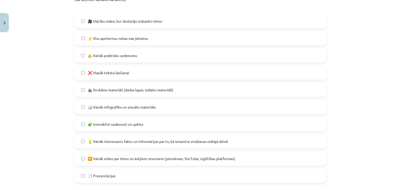
click at [232, 145] on label "💡 Vairāk interesantu faktu un informācijas par to, kā izmantot zināšanas reālaj…" at bounding box center [200, 141] width 251 height 13
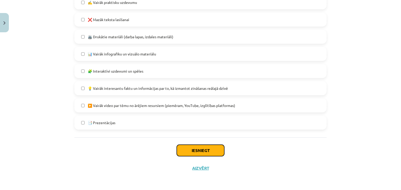
click at [194, 151] on button "Iesniegt" at bounding box center [200, 150] width 47 height 11
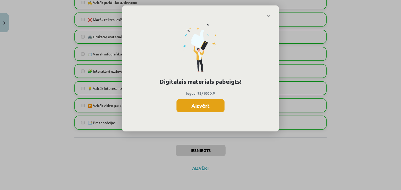
click at [206, 100] on button "Aizvērt" at bounding box center [200, 105] width 48 height 13
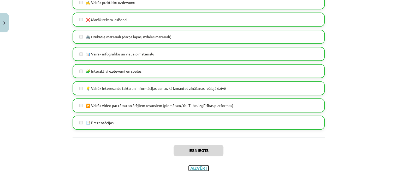
click at [198, 169] on button "Aizvērt" at bounding box center [199, 168] width 20 height 5
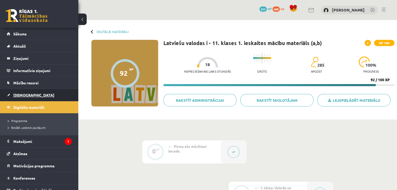
click at [23, 94] on span "[DEMOGRAPHIC_DATA]" at bounding box center [33, 95] width 41 height 5
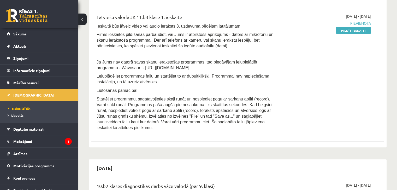
scroll to position [156, 0]
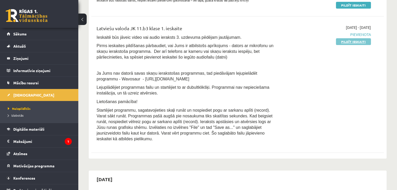
click at [354, 40] on link "Pildīt ieskaiti" at bounding box center [353, 41] width 35 height 7
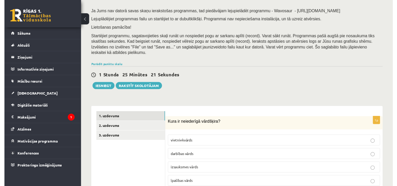
scroll to position [55, 0]
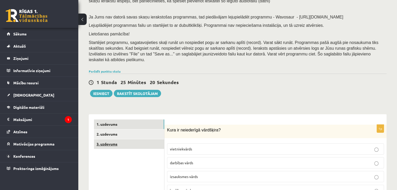
click at [106, 142] on link "3. uzdevums" at bounding box center [129, 145] width 70 height 10
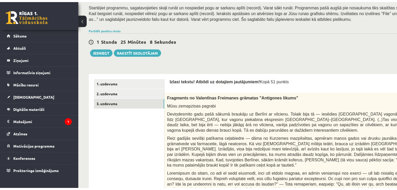
scroll to position [137, 0]
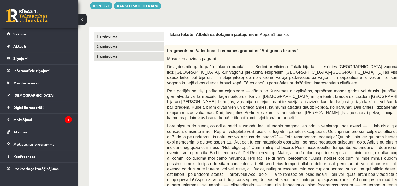
click at [109, 44] on link "2. uzdevums" at bounding box center [129, 47] width 70 height 10
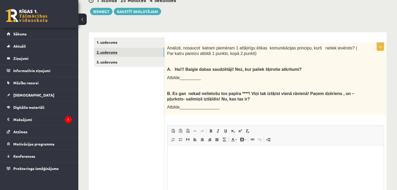
scroll to position [0, 0]
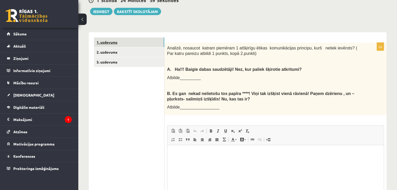
click at [110, 38] on link "1. uzdevums" at bounding box center [129, 43] width 70 height 10
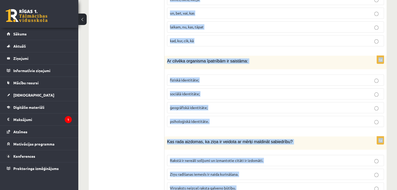
scroll to position [2505, 0]
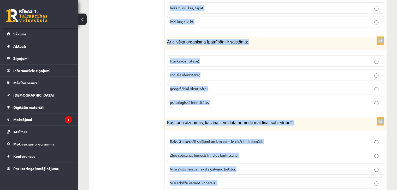
drag, startPoint x: 168, startPoint y: 43, endPoint x: 260, endPoint y: 184, distance: 168.5
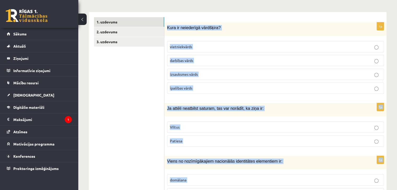
scroll to position [61, 0]
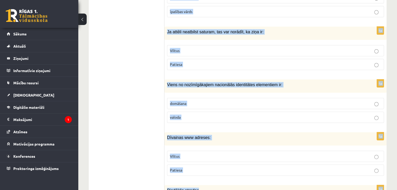
scroll to position [237, 0]
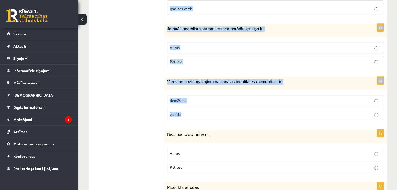
drag, startPoint x: 166, startPoint y: 13, endPoint x: 248, endPoint y: 112, distance: 129.1
copy form "Kura ir neiederīgā vārdšķira? vietniekvārds darbības vārds izsauksmes vārds īpa…"
click at [233, 45] on p "Viltus" at bounding box center [275, 47] width 211 height 5
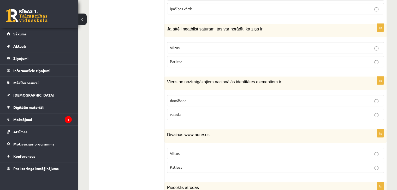
click at [184, 111] on label "valoda" at bounding box center [275, 114] width 217 height 11
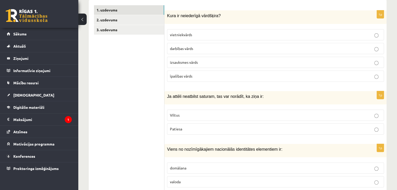
scroll to position [157, 0]
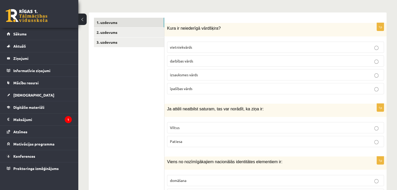
click at [212, 72] on label "izsauksmes vārds" at bounding box center [275, 74] width 217 height 11
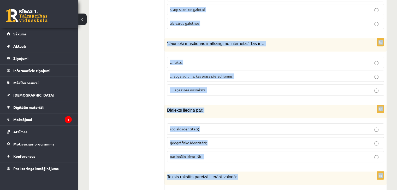
scroll to position [449, 0]
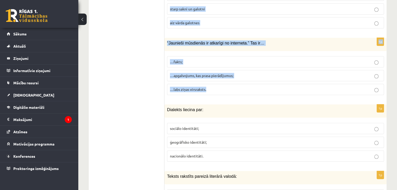
drag, startPoint x: 166, startPoint y: 16, endPoint x: 233, endPoint y: 89, distance: 98.8
copy form "Dīvainas www adreses: Viltus Patiesa 1p Piedēklis atrodas vārda priekšā starp s…"
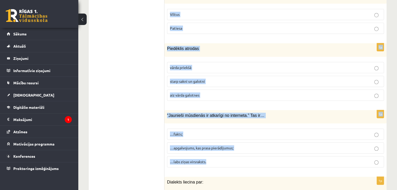
scroll to position [355, 0]
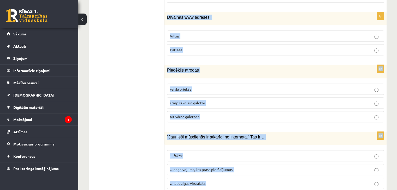
click at [204, 33] on p "Viltus" at bounding box center [275, 35] width 211 height 5
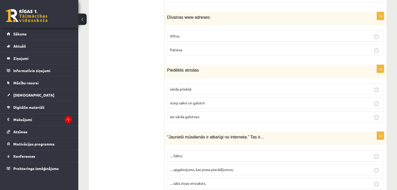
click at [195, 114] on p "aiz vārda galotnes" at bounding box center [275, 116] width 211 height 5
click at [205, 167] on p "…apgalvojums, kas prasa pierādījumus;" at bounding box center [275, 169] width 211 height 5
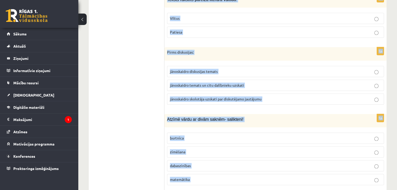
scroll to position [638, 0]
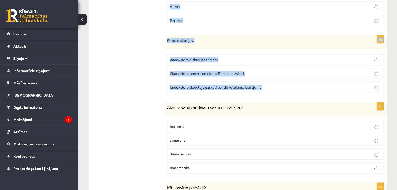
drag, startPoint x: 167, startPoint y: 2, endPoint x: 268, endPoint y: 82, distance: 129.6
copy form "Dialekts liecina par: sociālo identitāti; ģeogrāfisko identitāti; nacionālo ide…"
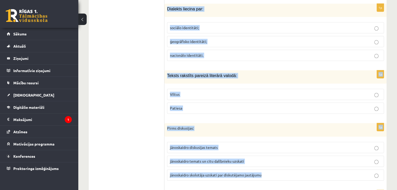
scroll to position [541, 0]
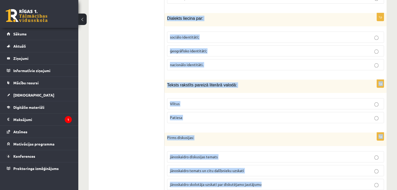
click at [199, 48] on p "ģeogrāfisko identitāti;" at bounding box center [275, 50] width 211 height 5
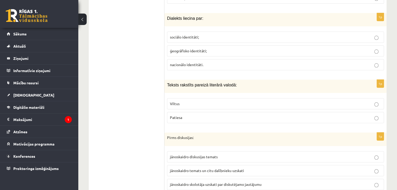
click at [178, 115] on span "Patiesa" at bounding box center [176, 117] width 12 height 5
click at [198, 165] on label "jānoskaidro temats un citu dalībnieku uzskati" at bounding box center [275, 170] width 217 height 11
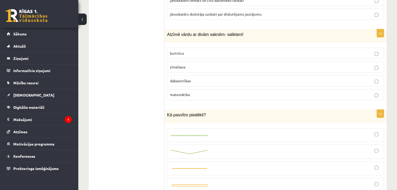
scroll to position [724, 0]
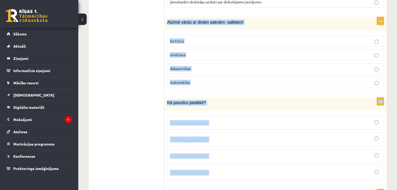
drag, startPoint x: 166, startPoint y: 15, endPoint x: 233, endPoint y: 163, distance: 162.5
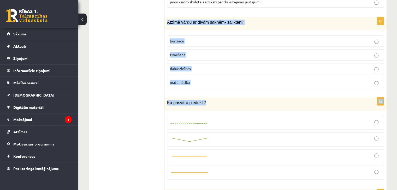
drag, startPoint x: 167, startPoint y: 13, endPoint x: 208, endPoint y: 100, distance: 97.0
copy form "Atzīmē vārdu ar divām saknēm- salikteni! burtnīca zīmēšana dabaszinības matemāt…"
click at [207, 66] on p "dabaszinības" at bounding box center [275, 68] width 211 height 5
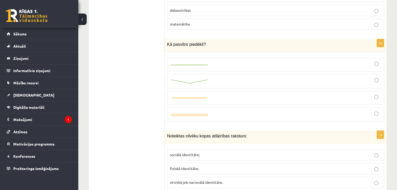
scroll to position [795, 0]
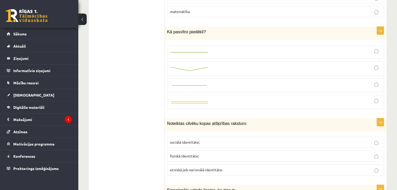
click at [277, 48] on div at bounding box center [275, 52] width 211 height 8
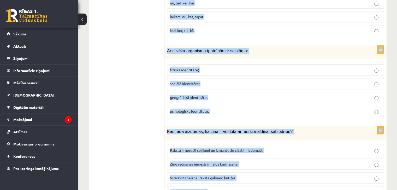
scroll to position [2505, 0]
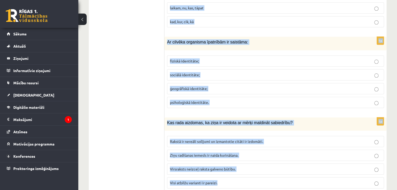
drag, startPoint x: 167, startPoint y: 114, endPoint x: 222, endPoint y: 168, distance: 76.9
copy form "Noteiktas cilvēku kopas atšķirības raksturo: sociālā identitāte; fiziskā identi…"
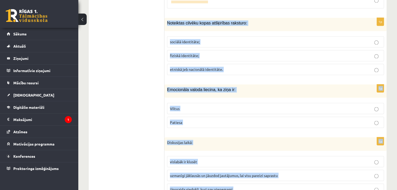
scroll to position [902, 0]
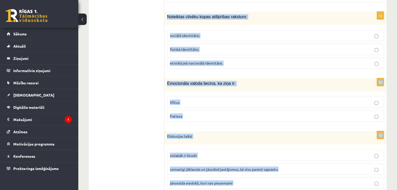
click at [210, 61] on p "etniskā jeb nacionālā identitāte." at bounding box center [275, 63] width 211 height 5
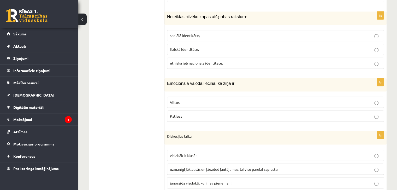
click at [172, 100] on span "Viltus" at bounding box center [175, 102] width 10 height 5
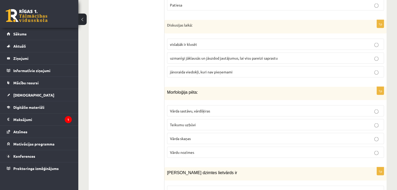
scroll to position [1019, 0]
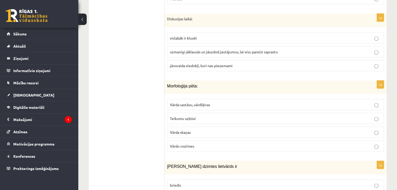
click at [217, 99] on label "Vārda sastāvu, vārdšķiras" at bounding box center [275, 104] width 217 height 11
click at [214, 50] on span "uzmanīgi jāklausās un jāuzdod jautājumus, lai visu pareizi saprastu" at bounding box center [224, 52] width 108 height 5
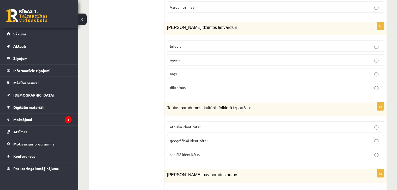
scroll to position [1174, 0]
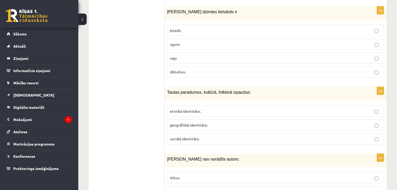
click at [196, 42] on p "uguns" at bounding box center [275, 44] width 211 height 5
click at [212, 106] on label "etniskā identitāte;" at bounding box center [275, 111] width 217 height 11
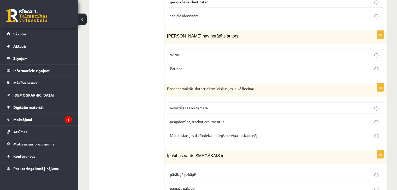
scroll to position [1310, 0]
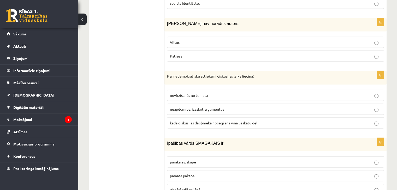
click at [363, 40] on p "Viltus" at bounding box center [275, 42] width 211 height 5
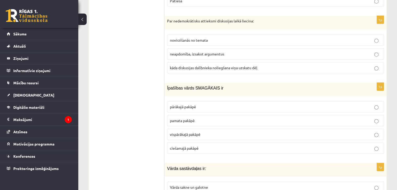
scroll to position [1368, 0]
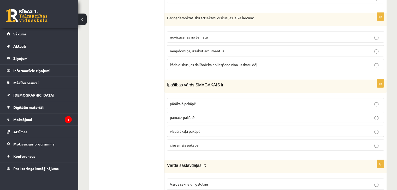
click at [213, 62] on p "kāda diskusijas dalībnieka noliegšana viņa uzskatu dēļ" at bounding box center [275, 64] width 211 height 5
click at [189, 129] on span "vispārākajā pakāpē" at bounding box center [185, 131] width 31 height 5
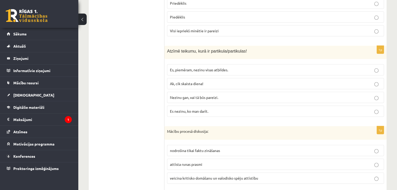
scroll to position [1567, 0]
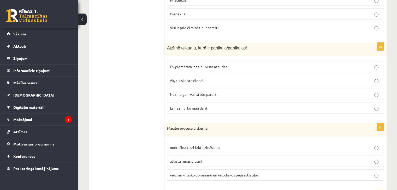
click at [235, 25] on p "Visi iepriekš minētie ir pareizi" at bounding box center [275, 27] width 211 height 5
click at [209, 92] on span "Nezinu gan, vai tā būs pareizi." at bounding box center [194, 94] width 48 height 5
click at [195, 173] on span "veicina kritisko domāšanu un valodisko spēju attīstību" at bounding box center [214, 175] width 88 height 5
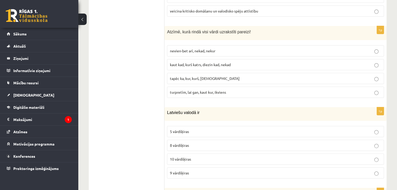
scroll to position [1734, 0]
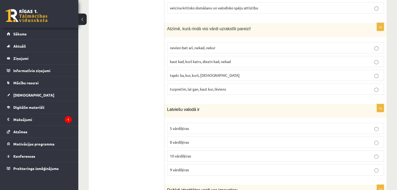
click at [200, 87] on span "turpretīm, lai gan, kaut kur, ikviens" at bounding box center [198, 89] width 56 height 5
click at [178, 168] on span "9 vārdšķiras" at bounding box center [179, 170] width 19 height 5
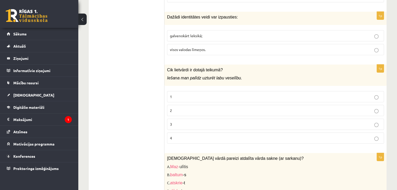
scroll to position [1914, 0]
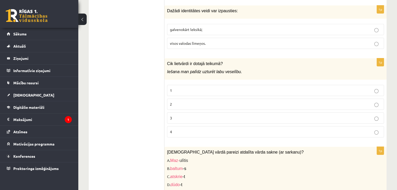
click at [186, 41] on span "visos valodas līmeņos." at bounding box center [188, 43] width 36 height 5
click at [188, 102] on p "2" at bounding box center [275, 104] width 211 height 5
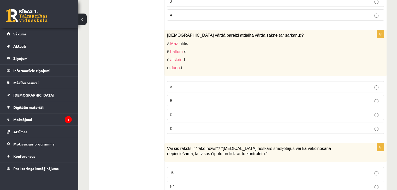
scroll to position [2056, 0]
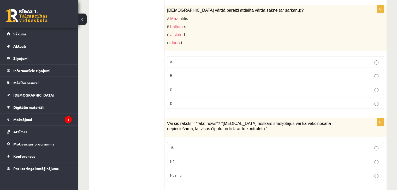
click at [188, 87] on p "C" at bounding box center [275, 89] width 211 height 5
click at [200, 142] on label "Jā" at bounding box center [275, 147] width 217 height 11
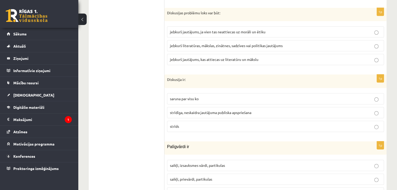
scroll to position [2242, 0]
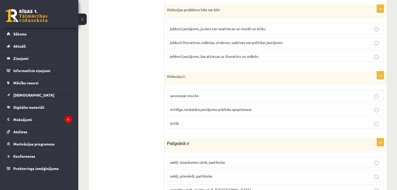
click at [170, 107] on span "strīdīga, neskaidra jautājuma publiska apspriešana" at bounding box center [210, 109] width 81 height 5
click at [210, 40] on span "jebkurš literatūras, mākslas, zinātnes, sadzīves vai politikas jautājums" at bounding box center [226, 42] width 113 height 5
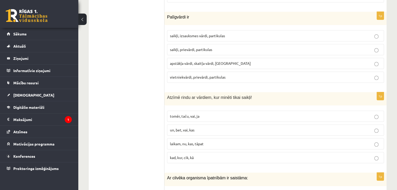
scroll to position [2357, 0]
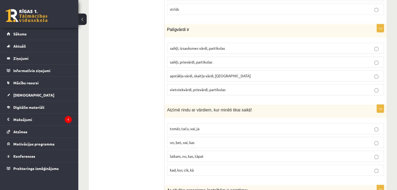
click at [201, 57] on label "saikļi, prievārdi, partikulas" at bounding box center [275, 62] width 217 height 11
click at [182, 123] on label "tomēr, taču, vai, ja" at bounding box center [275, 128] width 217 height 11
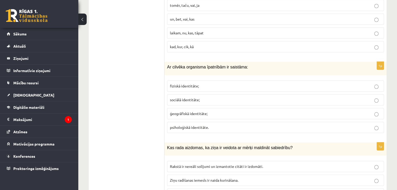
scroll to position [2505, 0]
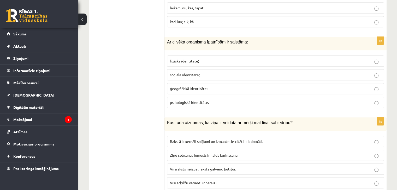
click at [203, 181] on span "Visi atbilžu varianti ir pareizi." at bounding box center [193, 183] width 47 height 5
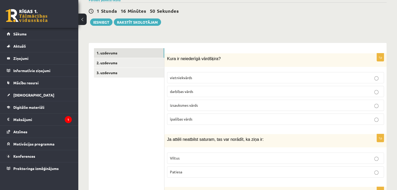
scroll to position [121, 0]
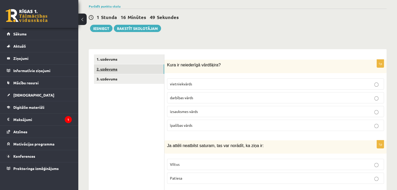
click at [112, 66] on link "2. uzdevums" at bounding box center [129, 69] width 70 height 10
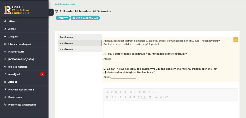
scroll to position [0, 0]
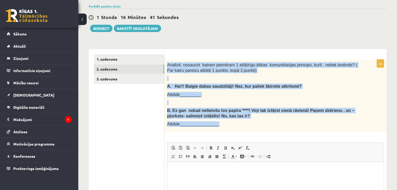
drag, startPoint x: 167, startPoint y: 59, endPoint x: 227, endPoint y: 122, distance: 86.9
click at [227, 122] on div "Analizē, nosaucot katram piemēram 1 atšķirīgu ētikas komunikācijas principu, ku…" at bounding box center [275, 96] width 222 height 73
copy div "Analizē, nosaucot katram piemēram 1 atšķirīgu ētikas komunikācijas principu, ku…"
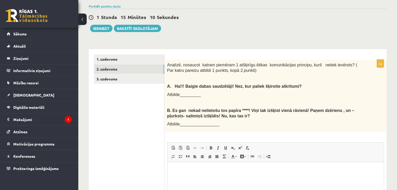
click at [290, 136] on div "2p Analizē, nosaucot katram piemēram 1 atšķirīgu ētikas komunikācijas principu,…" at bounding box center [275, 156] width 222 height 192
click at [173, 173] on p "Editor, wiswyg-editor-user-answer-47433866391220" at bounding box center [275, 170] width 206 height 5
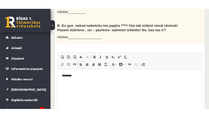
scroll to position [289, 0]
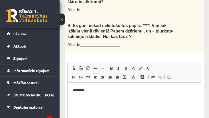
click at [131, 99] on html "*********" at bounding box center [134, 91] width 133 height 16
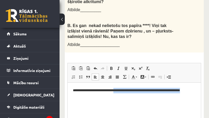
drag, startPoint x: 119, startPoint y: 94, endPoint x: 210, endPoint y: 100, distance: 91.0
click at [201, 99] on html "**********" at bounding box center [134, 91] width 133 height 16
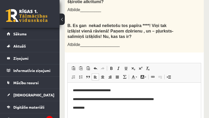
click at [99, 111] on html "**********" at bounding box center [134, 99] width 133 height 33
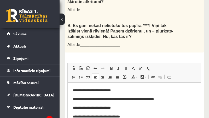
click at [134, 122] on html "**********" at bounding box center [134, 104] width 133 height 42
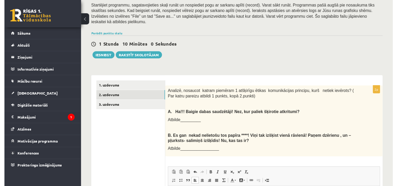
scroll to position [80, 0]
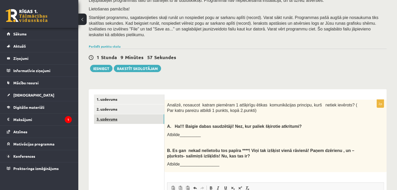
click at [118, 115] on link "3. uzdevums" at bounding box center [129, 120] width 70 height 10
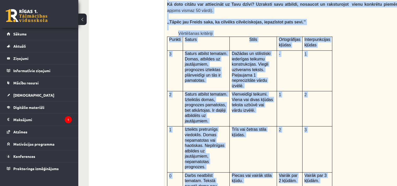
scroll to position [1184, 0]
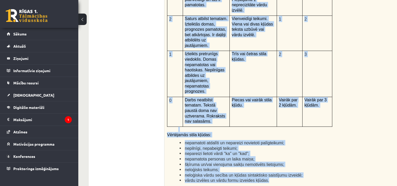
drag, startPoint x: 167, startPoint y: 61, endPoint x: 298, endPoint y: 126, distance: 145.9
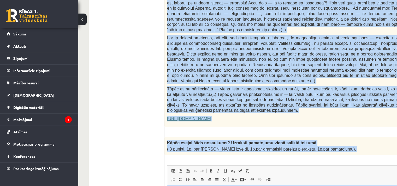
scroll to position [357, 0]
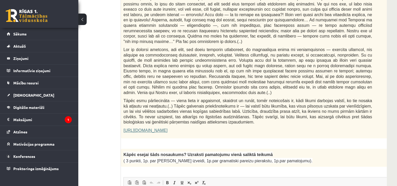
scroll to position [265, 36]
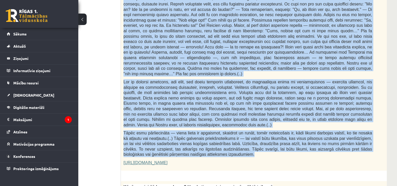
drag, startPoint x: 166, startPoint y: 24, endPoint x: 342, endPoint y: 142, distance: 212.1
click at [342, 142] on div "Fragments no Valentīnas Freimanes grāmatas "Antigones likums" Mūsu zemapziņas p…" at bounding box center [261, 44] width 280 height 253
copy div "Fragments no Valentīnas Freimanes grāmatas "Antigones likums" Mūsu zemapziņas p…"
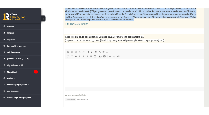
scroll to position [400, 36]
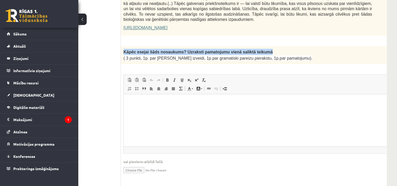
drag, startPoint x: 123, startPoint y: 41, endPoint x: 255, endPoint y: 38, distance: 132.3
click at [255, 46] on div "Kāpēc esejai šāds nosaukums? Uzraksti pamatojumu vienā saliktā teikumā ( 3 punk…" at bounding box center [261, 55] width 280 height 18
copy span "Kāpēc esejai šāds nosaukums? Uzraksti pamatojumu vienā saliktā teikumā"
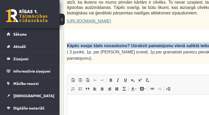
scroll to position [548, 0]
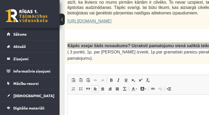
click at [98, 102] on p "Editor, wiswyg-editor-user-answer-47433943344680" at bounding box center [164, 101] width 182 height 5
click at [138, 110] on html at bounding box center [164, 102] width 193 height 16
click at [140, 104] on p "**********" at bounding box center [164, 101] width 182 height 5
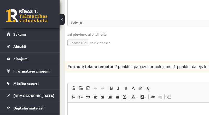
scroll to position [683, 0]
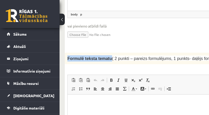
drag, startPoint x: 66, startPoint y: 28, endPoint x: 107, endPoint y: 33, distance: 41.0
click at [107, 52] on div "Formulē teksta tematu ( 2 punkti – pareizs formulējums, 1 punkts- daļējs formul…" at bounding box center [164, 57] width 198 height 11
copy span "Formulē teksta tematu"
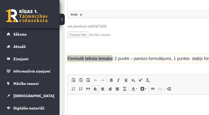
click at [127, 110] on html at bounding box center [164, 102] width 193 height 16
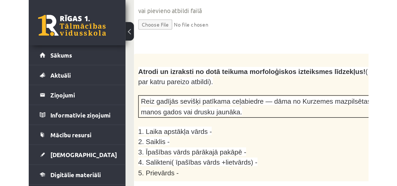
scroll to position [834, 0]
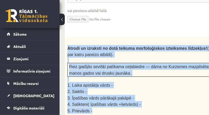
drag, startPoint x: 68, startPoint y: 16, endPoint x: 135, endPoint y: 76, distance: 89.7
click at [135, 76] on div "Atrodi un izraksti no dotā teikuma morfoloģiskos izteiksmes līdzekļus! ( 5 punk…" at bounding box center [164, 76] width 198 height 79
copy div "Atrodi un izraksti no dotā teikuma morfoloģiskos izteiksmes līdzekļus! ( 5 punk…"
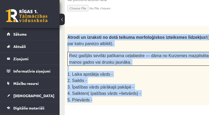
scroll to position [853, 0]
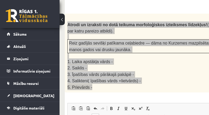
scroll to position [858, 0]
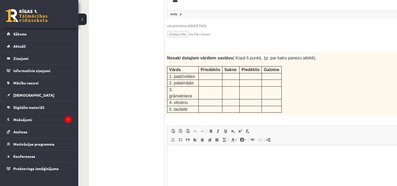
scroll to position [699, 0]
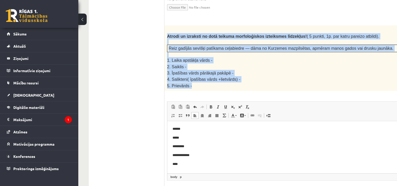
click at [354, 72] on div "Atrodi un izraksti no dotā teikuma morfoloģiskos izteiksmes līdzekļus! ( 5 punk…" at bounding box center [304, 58] width 280 height 66
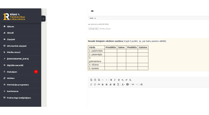
scroll to position [856, 0]
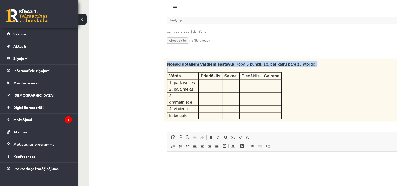
drag, startPoint x: 167, startPoint y: 46, endPoint x: 288, endPoint y: 93, distance: 129.9
click at [288, 93] on div "Nosaki dotajiem vārdiem sastāvu ( Kopā 5 punkti, 1p. par katru pareizu atbildi)…" at bounding box center [304, 89] width 280 height 63
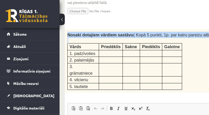
scroll to position [1053, 0]
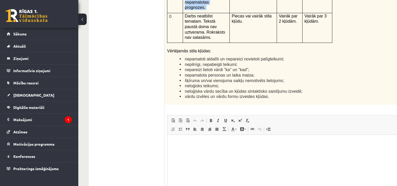
scroll to position [1220, 0]
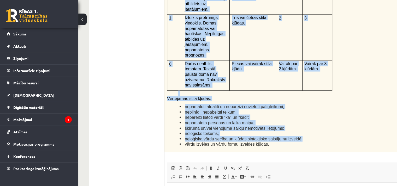
drag, startPoint x: 166, startPoint y: 1, endPoint x: 324, endPoint y: 82, distance: 177.5
click at [324, 82] on div "Kā doto citātu var attiecināt uz Tavu dzīvi? Uzraksti savu atbildi, nosaucot un…" at bounding box center [304, 17] width 280 height 271
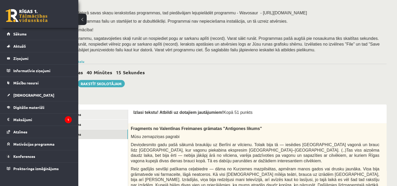
scroll to position [59, 0]
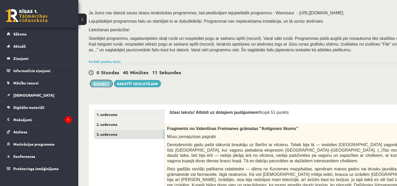
click at [103, 82] on button "Iesniegt" at bounding box center [101, 83] width 22 height 7
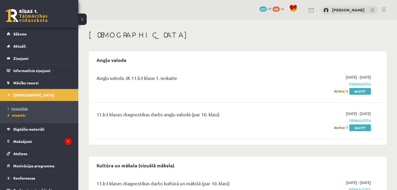
click at [19, 110] on span "Neizpildītās" at bounding box center [18, 109] width 20 height 4
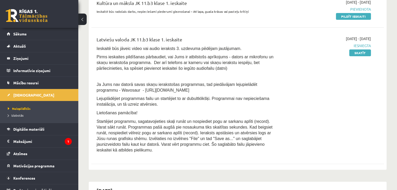
scroll to position [133, 0]
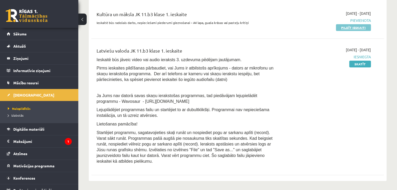
click at [344, 27] on link "Pildīt ieskaiti" at bounding box center [353, 27] width 35 height 7
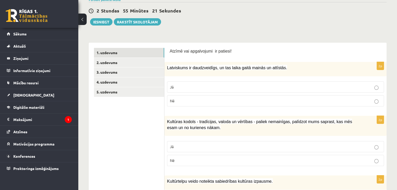
scroll to position [49, 0]
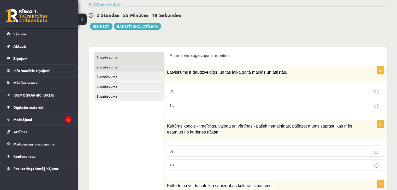
click at [158, 67] on link "2. uzdevums" at bounding box center [129, 67] width 70 height 10
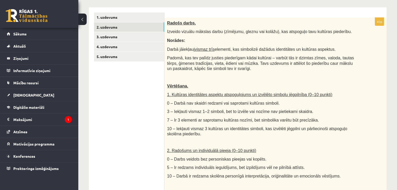
scroll to position [85, 0]
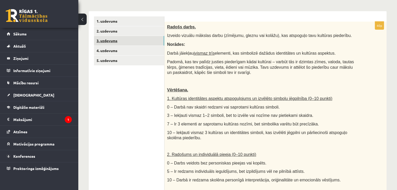
click at [133, 39] on link "3. uzdevums" at bounding box center [129, 41] width 70 height 10
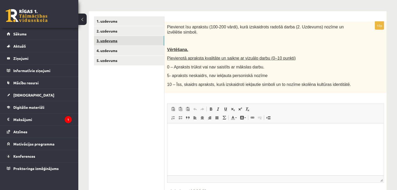
scroll to position [0, 0]
click at [120, 50] on link "4. uzdevums" at bounding box center [129, 51] width 70 height 10
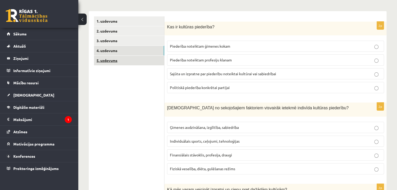
click at [121, 63] on link "5. uzdevums" at bounding box center [129, 61] width 70 height 10
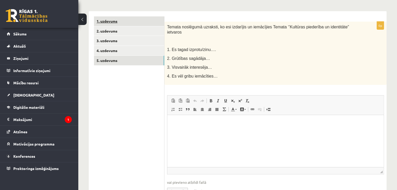
click at [134, 18] on link "1. uzdevums" at bounding box center [129, 21] width 70 height 10
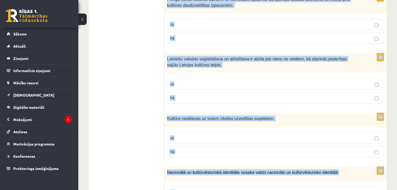
scroll to position [764, 0]
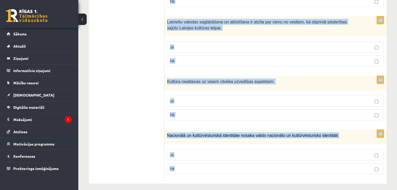
drag, startPoint x: 168, startPoint y: 37, endPoint x: 264, endPoint y: 202, distance: 191.5
copy form "Latviskums ir daudzveidīgs, un tas laika gaitā mainās un attīstās. Jā Nē 2p Kul…"
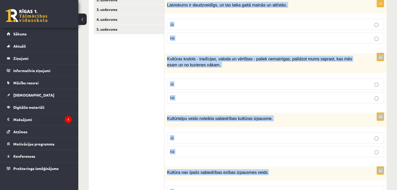
scroll to position [117, 0]
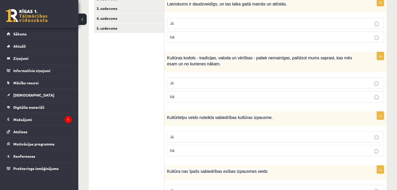
click at [225, 22] on p "Jā" at bounding box center [275, 23] width 211 height 5
click at [198, 82] on p "Jā" at bounding box center [275, 82] width 211 height 5
click at [189, 137] on p "Jā" at bounding box center [275, 136] width 211 height 5
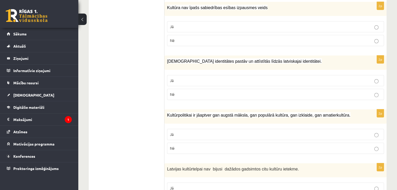
scroll to position [284, 0]
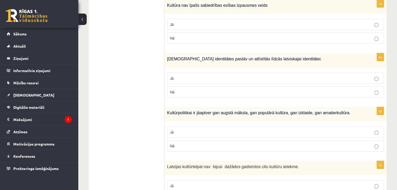
click at [256, 33] on label "Nē" at bounding box center [275, 38] width 217 height 11
click at [225, 81] on label "Jā" at bounding box center [275, 78] width 217 height 11
click at [201, 131] on p "Jā" at bounding box center [275, 132] width 211 height 5
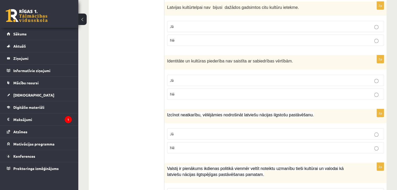
scroll to position [447, 0]
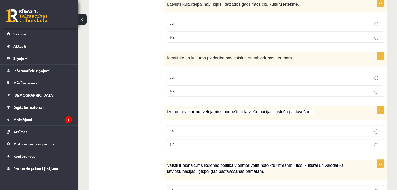
click at [364, 35] on p "Nē" at bounding box center [275, 36] width 211 height 5
click at [333, 93] on label "Nē" at bounding box center [275, 91] width 217 height 11
click at [315, 129] on p "Jā" at bounding box center [275, 130] width 211 height 5
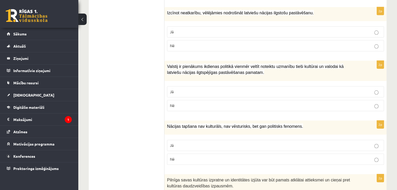
scroll to position [548, 0]
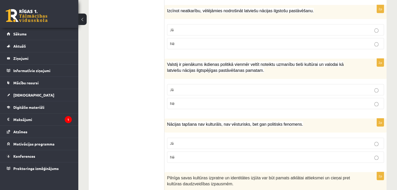
click at [375, 91] on label "Jā" at bounding box center [275, 89] width 217 height 11
click at [355, 157] on p "Nē" at bounding box center [275, 157] width 211 height 5
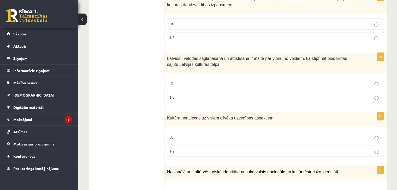
scroll to position [732, 0]
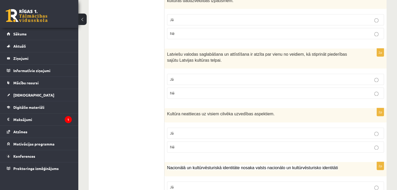
click at [342, 17] on p "Jā" at bounding box center [275, 19] width 211 height 5
click at [320, 77] on p "Jā" at bounding box center [275, 79] width 211 height 5
click at [275, 145] on p "Nē" at bounding box center [275, 147] width 211 height 5
click at [235, 186] on label "Jā" at bounding box center [275, 187] width 217 height 11
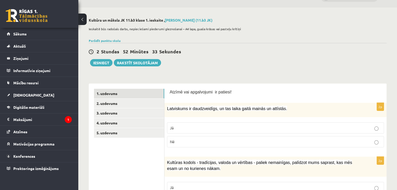
scroll to position [16, 0]
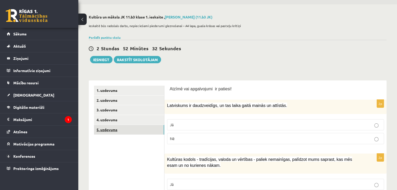
click at [136, 129] on link "5. uzdevums" at bounding box center [129, 130] width 70 height 10
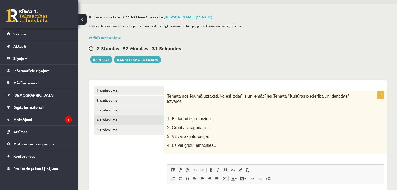
click at [135, 123] on link "4. uzdevums" at bounding box center [129, 120] width 70 height 10
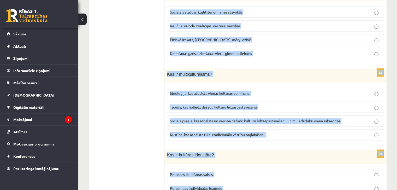
scroll to position [742, 0]
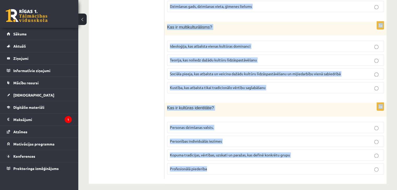
drag, startPoint x: 166, startPoint y: 105, endPoint x: 265, endPoint y: 196, distance: 134.4
copy form "Kas ir kultūras piederība? Piederība noteiktam ģimenes kokam Piederība noteikta…"
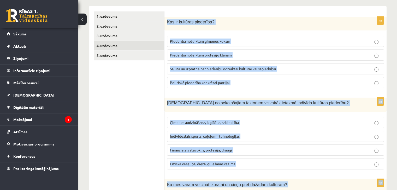
scroll to position [99, 0]
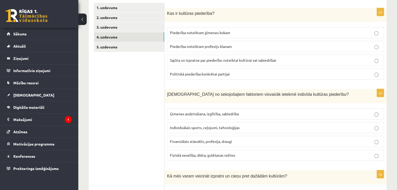
click at [192, 60] on span "Sajūta un izpratne par piederību noteiktai kultūrai vai sabiedrībai" at bounding box center [223, 60] width 106 height 5
click at [190, 112] on span "Ģimenes audzināšana, izglītība, sabiedrība" at bounding box center [204, 114] width 69 height 5
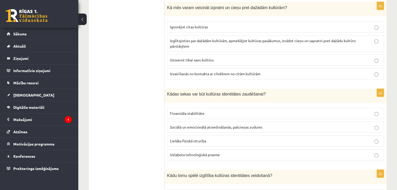
scroll to position [266, 0]
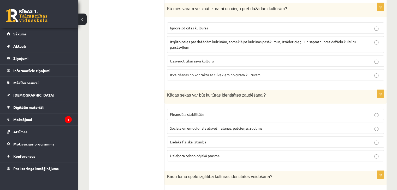
click at [194, 36] on label "Izglītojoties par dažādām kultūrām, apmeklējot kultūras pasākumus, izrādot cieņ…" at bounding box center [275, 44] width 217 height 17
click at [205, 129] on p "Sociālā un emocionālā atsvešināšanās, pašcieņas zudums" at bounding box center [275, 128] width 211 height 5
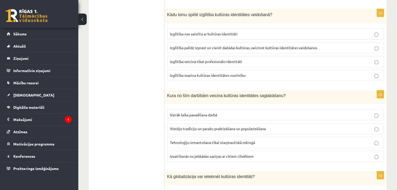
scroll to position [434, 0]
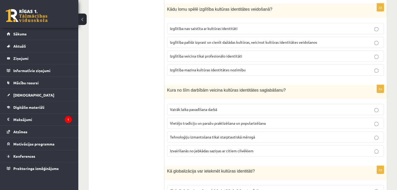
click at [189, 125] on label "Vietējo tradīciju un paražu praktizēšana un popularizēšana" at bounding box center [275, 123] width 217 height 11
click at [238, 41] on span "Izglītība palīdz izprast un cienīt dažādas kultūras, veicinot kultūras identitā…" at bounding box center [243, 42] width 147 height 5
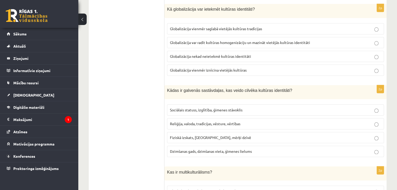
scroll to position [597, 0]
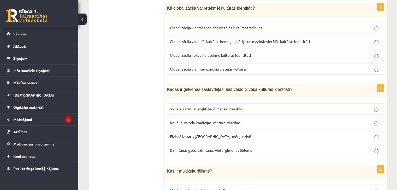
click at [213, 39] on span "Globalizācija var radīt kultūras homogenizāciju un mazināt vietējās kultūras id…" at bounding box center [240, 41] width 140 height 5
click at [197, 121] on span "Reliģija, valoda, tradīcijas, vēsture, vērtības" at bounding box center [205, 123] width 70 height 5
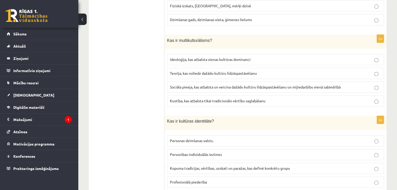
scroll to position [742, 0]
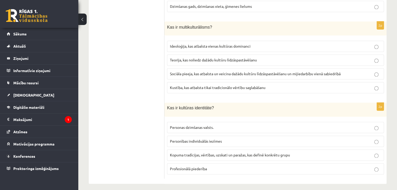
click at [218, 68] on label "Sociāla pieeja, kas atbalsta un veicina dažādu kultūru līdzāspastāvēšanu un mij…" at bounding box center [275, 73] width 217 height 11
click at [192, 153] on span "Kopuma tradīcijas, vērtības, uzskati un paražas, kas definē konkrētu grupu" at bounding box center [230, 155] width 120 height 5
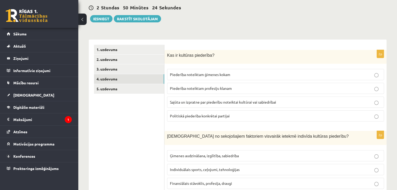
scroll to position [71, 0]
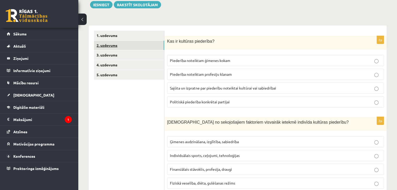
click at [130, 48] on link "2. uzdevums" at bounding box center [129, 46] width 70 height 10
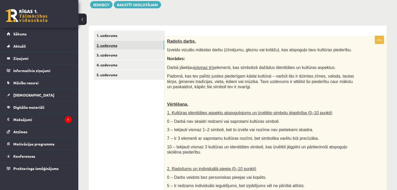
scroll to position [0, 0]
click at [127, 60] on link "3. uzdevums" at bounding box center [129, 55] width 70 height 10
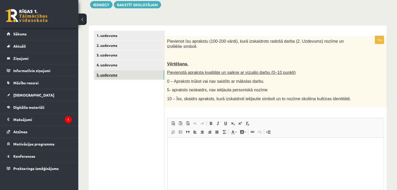
click at [120, 75] on link "5. uzdevums" at bounding box center [129, 75] width 70 height 10
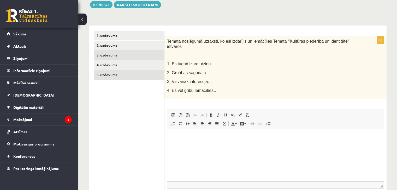
click at [133, 53] on link "3. uzdevums" at bounding box center [129, 55] width 70 height 10
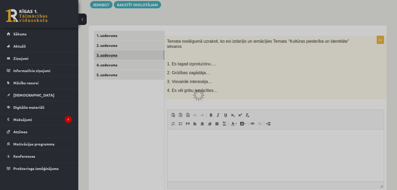
scroll to position [65, 0]
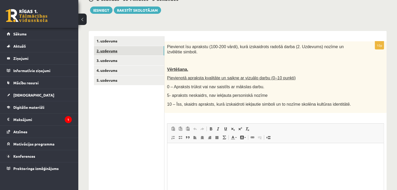
click at [127, 51] on link "2. uzdevums" at bounding box center [129, 51] width 70 height 10
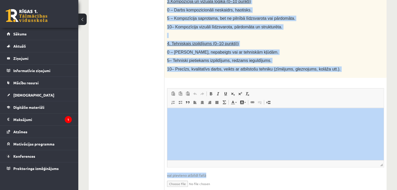
scroll to position [302, 0]
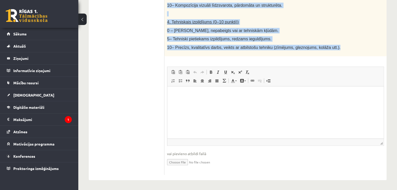
drag, startPoint x: 166, startPoint y: 48, endPoint x: 330, endPoint y: 48, distance: 163.6
copy div "Radošs darbs. Izveido vizuālu mākslas darbu (zīmējumu, gleznu vai kolāžu), kas …"
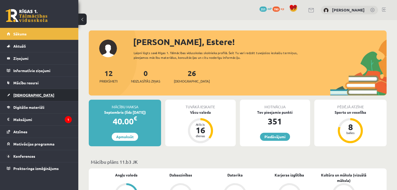
click at [31, 94] on link "[DEMOGRAPHIC_DATA]" at bounding box center [39, 95] width 65 height 12
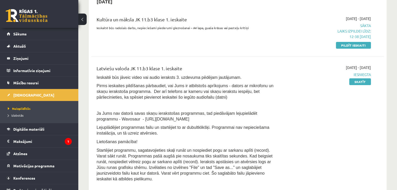
scroll to position [105, 0]
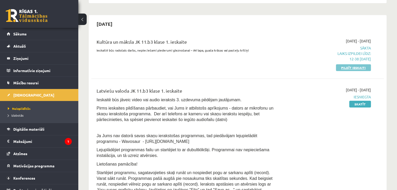
click at [345, 67] on link "Pildīt ieskaiti" at bounding box center [353, 67] width 35 height 7
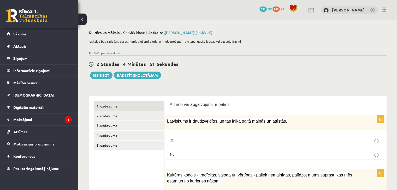
click at [105, 53] on link "Parādīt punktu skalu" at bounding box center [105, 53] width 32 height 4
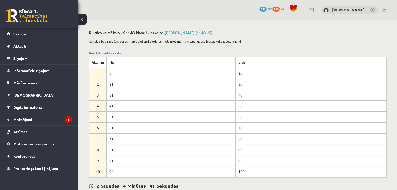
click at [112, 53] on link "Noslēpt punktu skalu" at bounding box center [105, 53] width 32 height 4
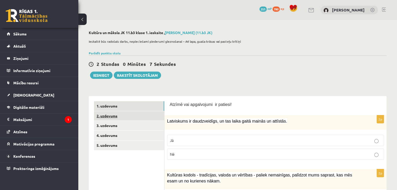
click at [138, 121] on link "2. uzdevums" at bounding box center [129, 116] width 70 height 10
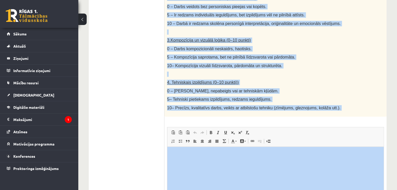
scroll to position [302, 0]
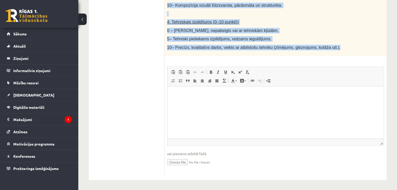
drag, startPoint x: 168, startPoint y: 112, endPoint x: 336, endPoint y: 49, distance: 179.3
copy div "Radošs darbs. Izveido vizuālu mākslas darbu (zīmējumu, gleznu vai kolāžu), kas …"
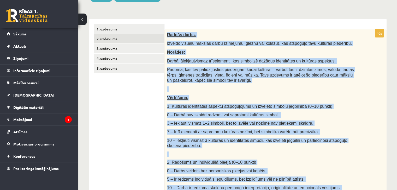
scroll to position [78, 0]
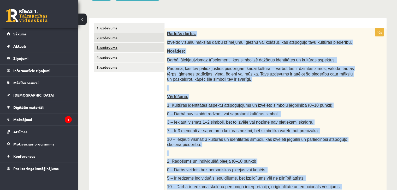
click at [126, 50] on link "3. uzdevums" at bounding box center [129, 48] width 70 height 10
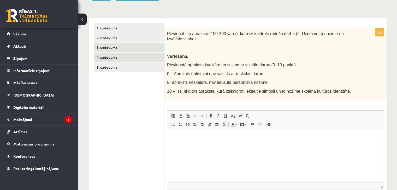
scroll to position [0, 0]
click at [126, 57] on link "4. uzdevums" at bounding box center [129, 58] width 70 height 10
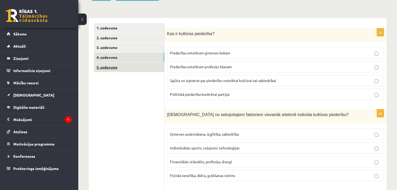
click at [124, 64] on link "5. uzdevums" at bounding box center [129, 68] width 70 height 10
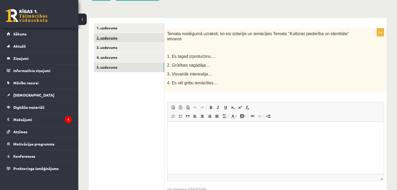
click at [110, 36] on link "2. uzdevums" at bounding box center [129, 38] width 70 height 10
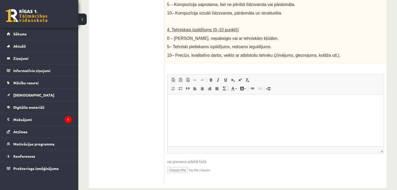
scroll to position [301, 0]
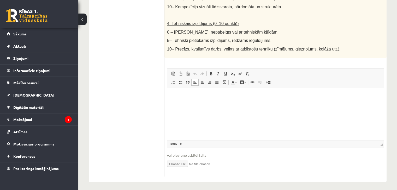
click at [242, 94] on p "Editor, wiswyg-editor-user-answer-47433805387580" at bounding box center [275, 95] width 206 height 5
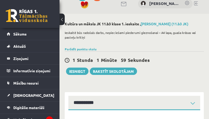
scroll to position [4, 0]
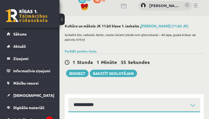
click at [61, 20] on button at bounding box center [61, 19] width 5 height 11
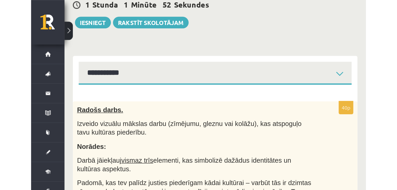
scroll to position [63, 0]
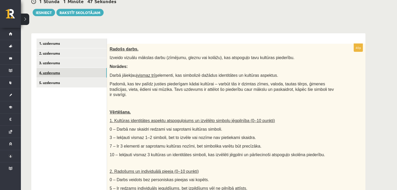
click at [79, 76] on link "4. uzdevums" at bounding box center [72, 73] width 70 height 10
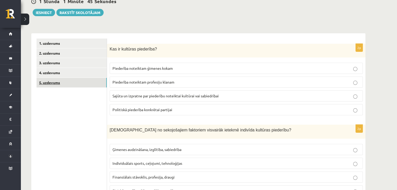
click at [76, 85] on link "5. uzdevums" at bounding box center [72, 83] width 70 height 10
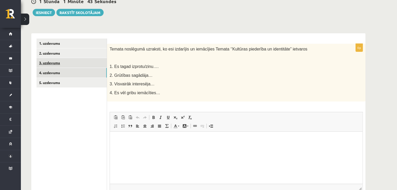
click at [72, 69] on link "4. uzdevums" at bounding box center [72, 73] width 70 height 10
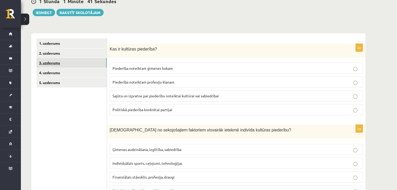
click at [76, 62] on link "3. uzdevums" at bounding box center [72, 63] width 70 height 10
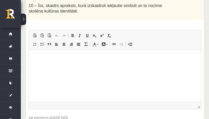
scroll to position [183, 0]
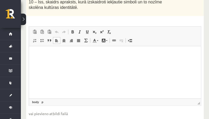
click at [147, 62] on html at bounding box center [115, 54] width 172 height 16
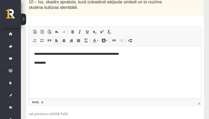
click at [147, 71] on html "**********" at bounding box center [115, 58] width 172 height 25
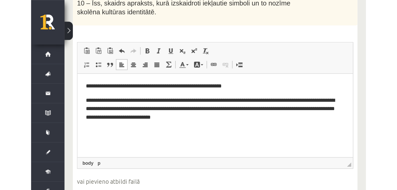
scroll to position [117, 0]
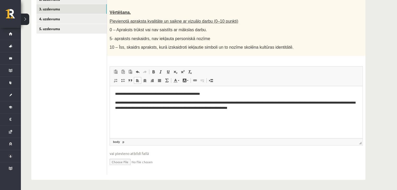
click at [119, 162] on input "file" at bounding box center [236, 162] width 253 height 11
type input "**********"
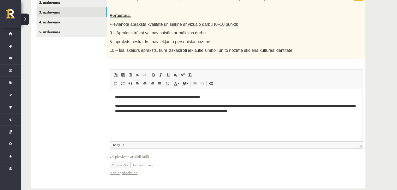
scroll to position [122, 0]
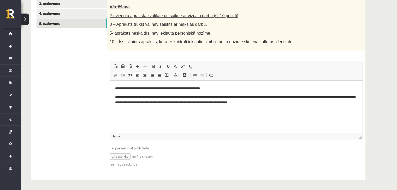
click at [49, 22] on link "5. uzdevums" at bounding box center [72, 24] width 70 height 10
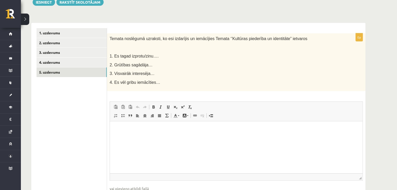
scroll to position [51, 0]
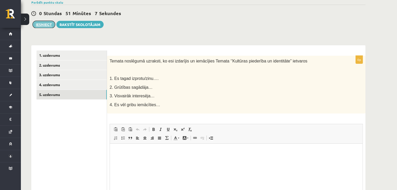
click at [47, 27] on button "Iesniegt" at bounding box center [44, 24] width 22 height 7
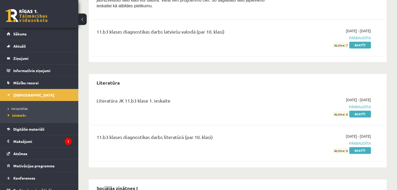
scroll to position [397, 0]
